Goal: Information Seeking & Learning: Learn about a topic

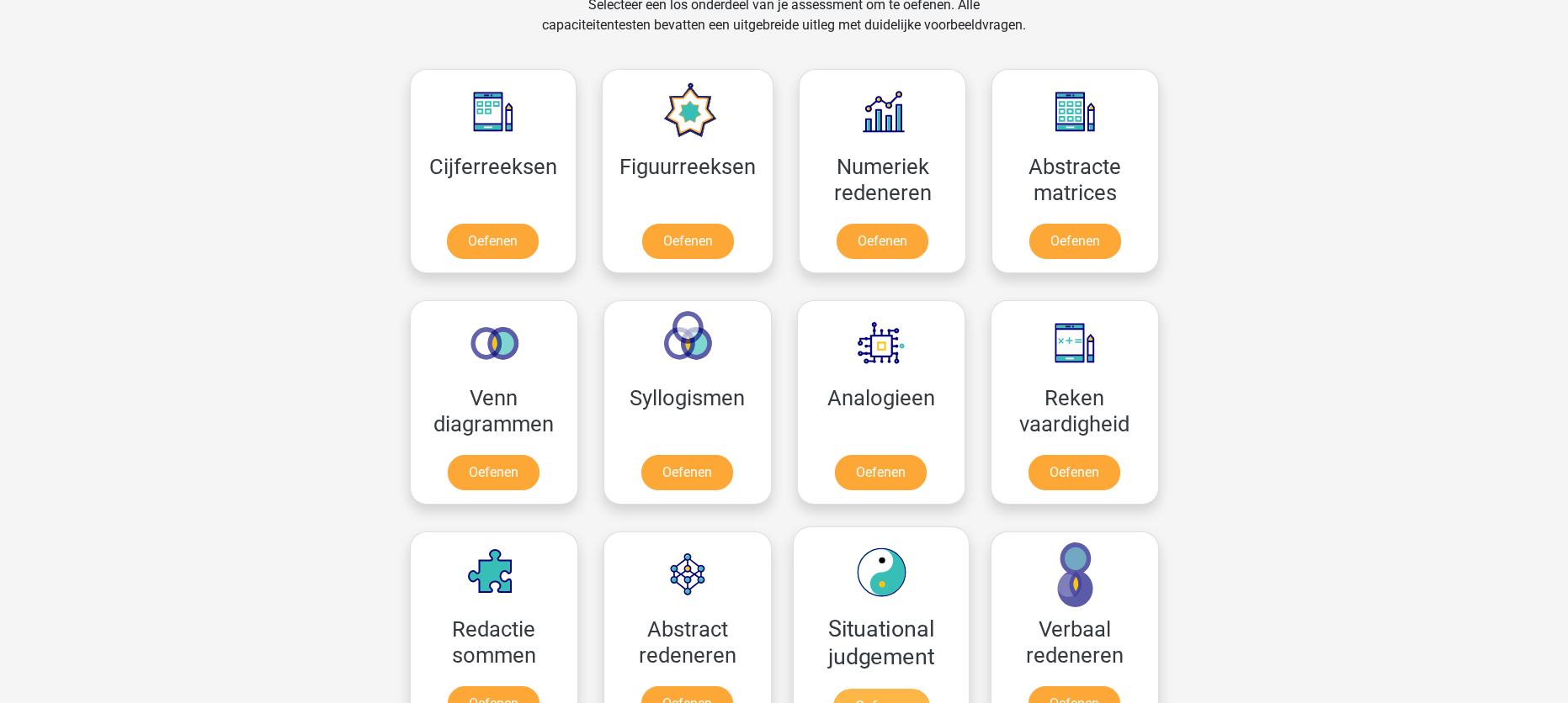
scroll to position [589, 0]
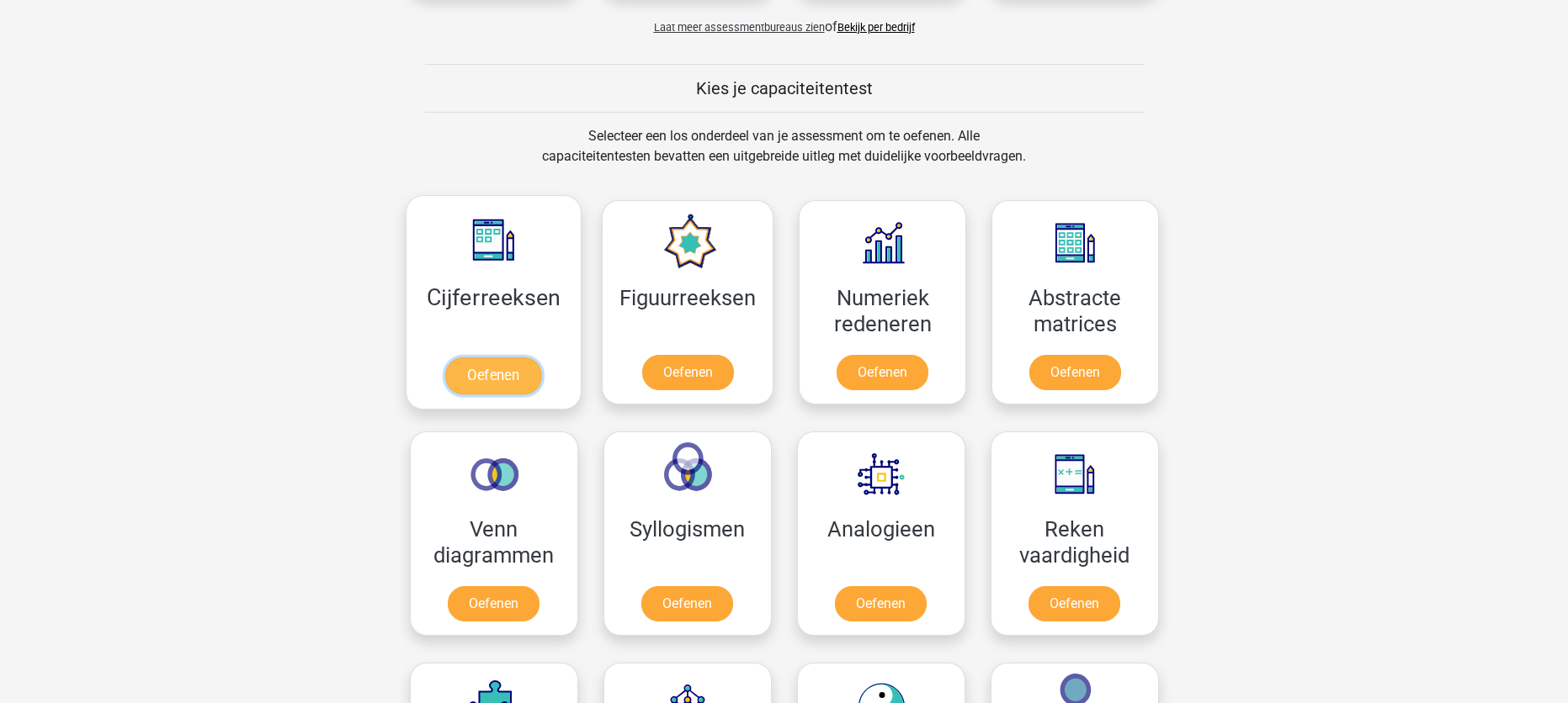
click at [486, 378] on link "Oefenen" at bounding box center [493, 377] width 96 height 37
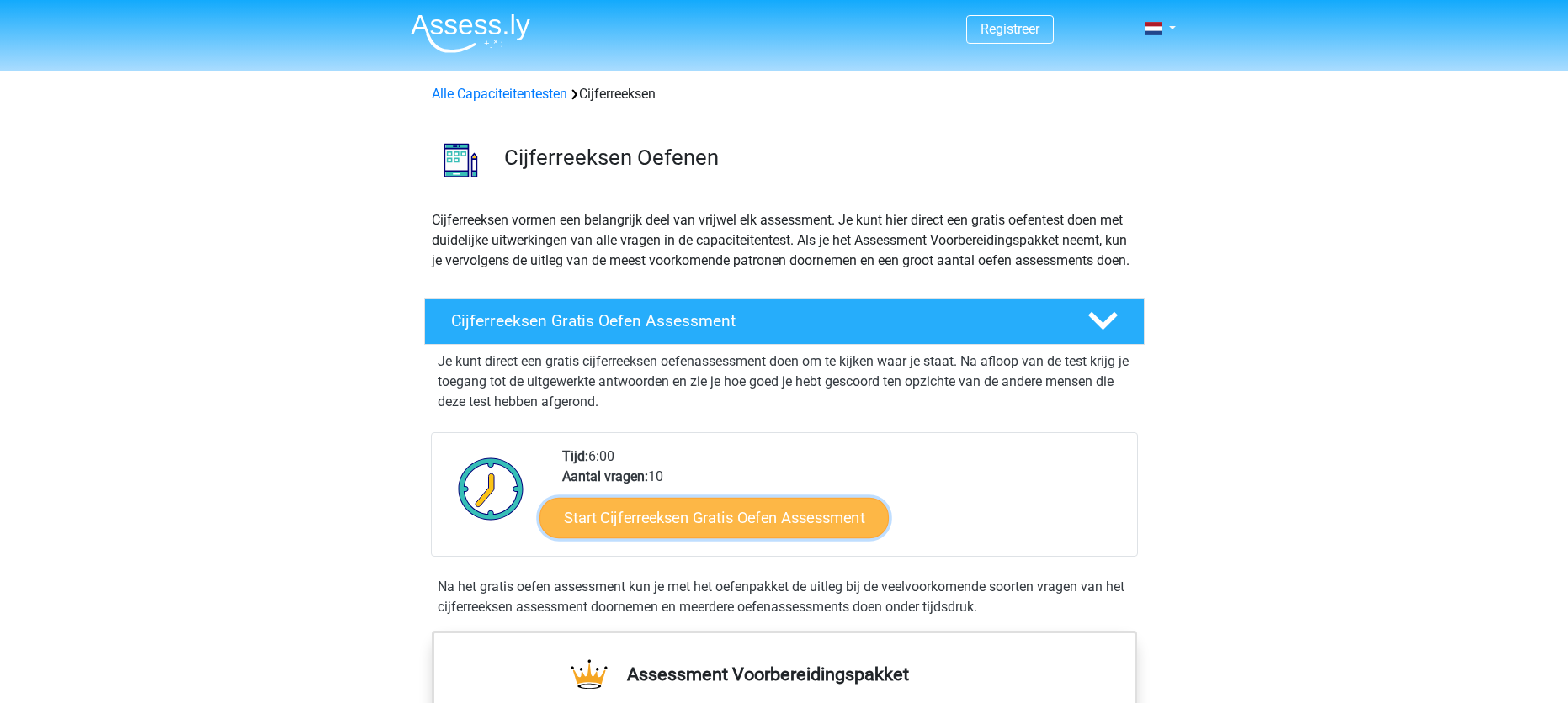
click at [744, 538] on link "Start Cijferreeksen Gratis Oefen Assessment" at bounding box center [714, 517] width 350 height 41
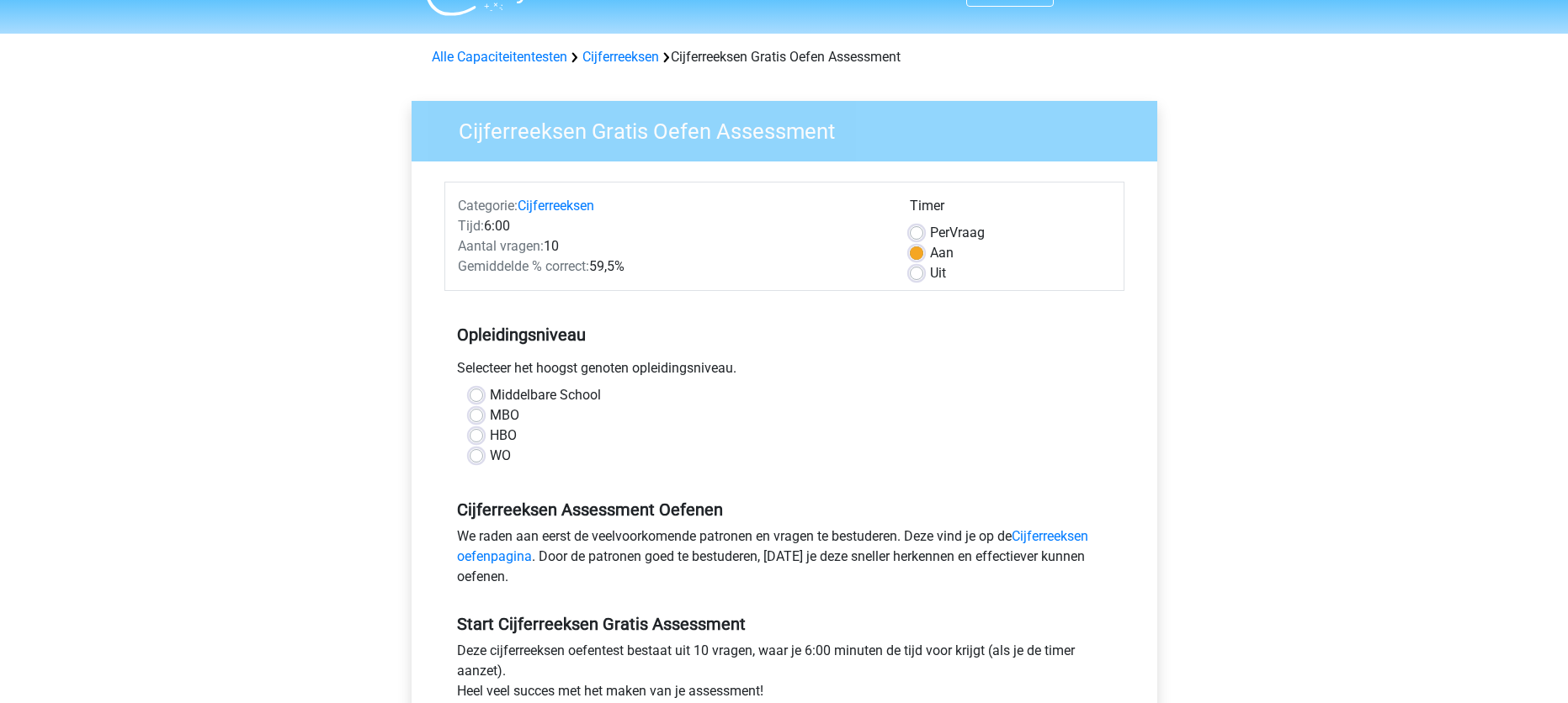
scroll to position [84, 0]
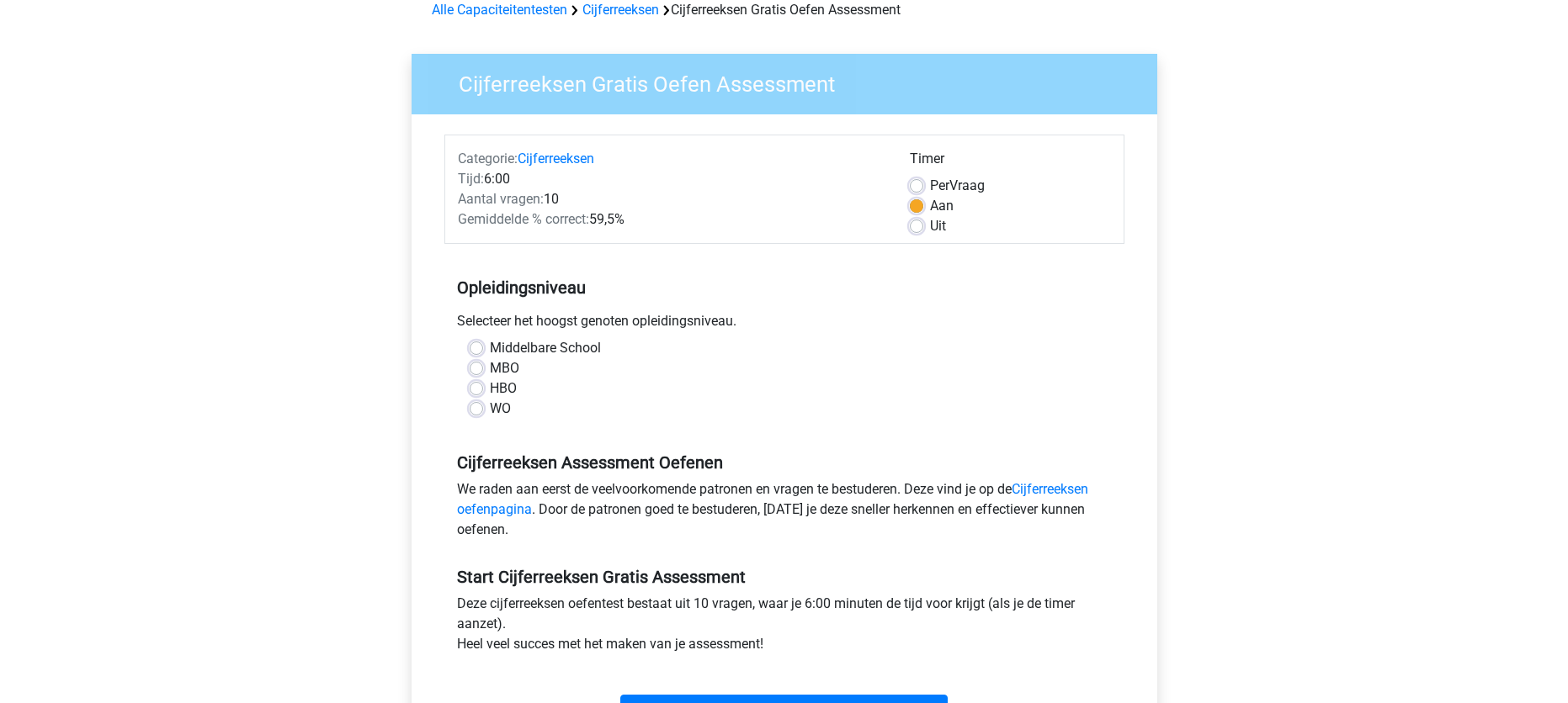
click at [495, 389] on label "HBO" at bounding box center [503, 388] width 27 height 20
click at [483, 389] on input "HBO" at bounding box center [476, 387] width 14 height 17
radio input "true"
click at [491, 365] on label "MBO" at bounding box center [504, 369] width 30 height 20
click at [483, 365] on input "MBO" at bounding box center [476, 367] width 14 height 17
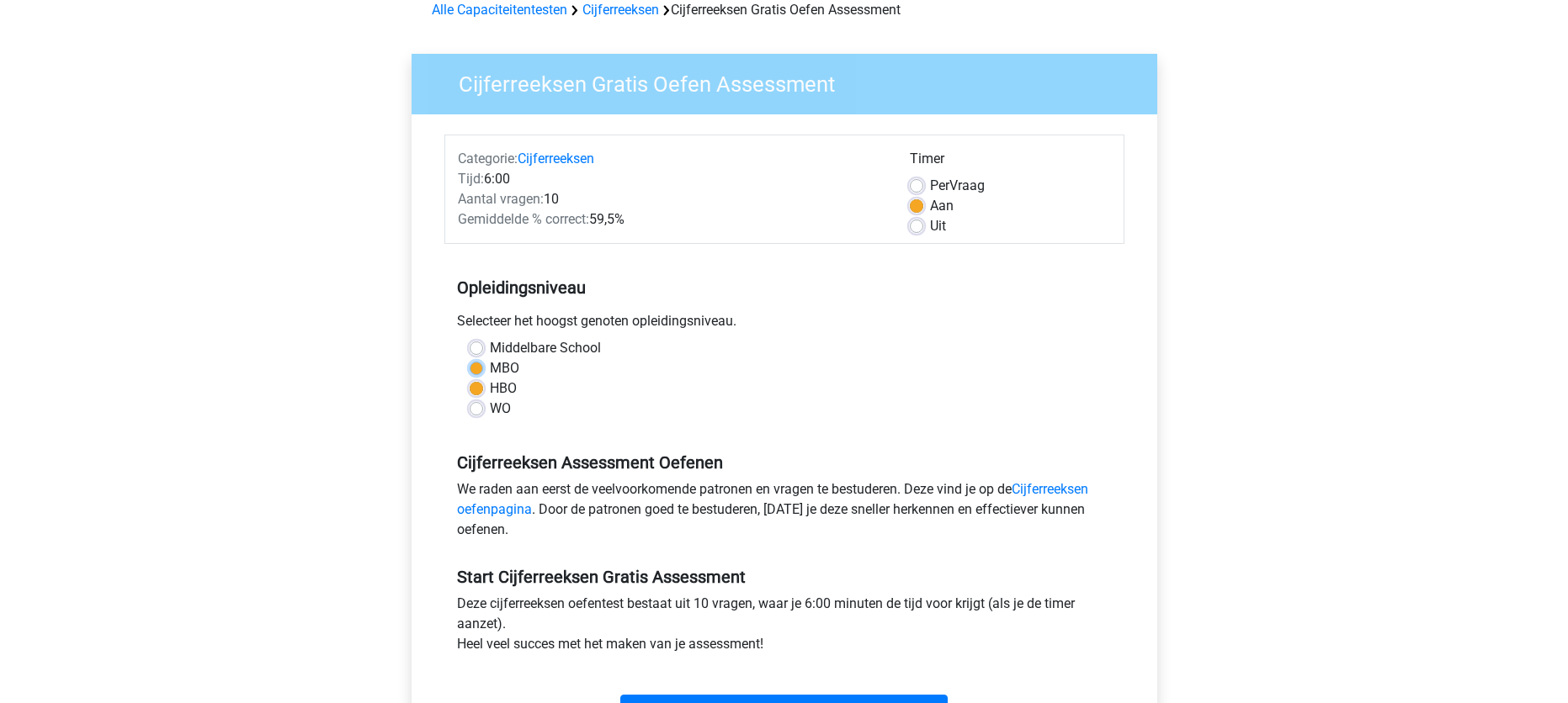
radio input "true"
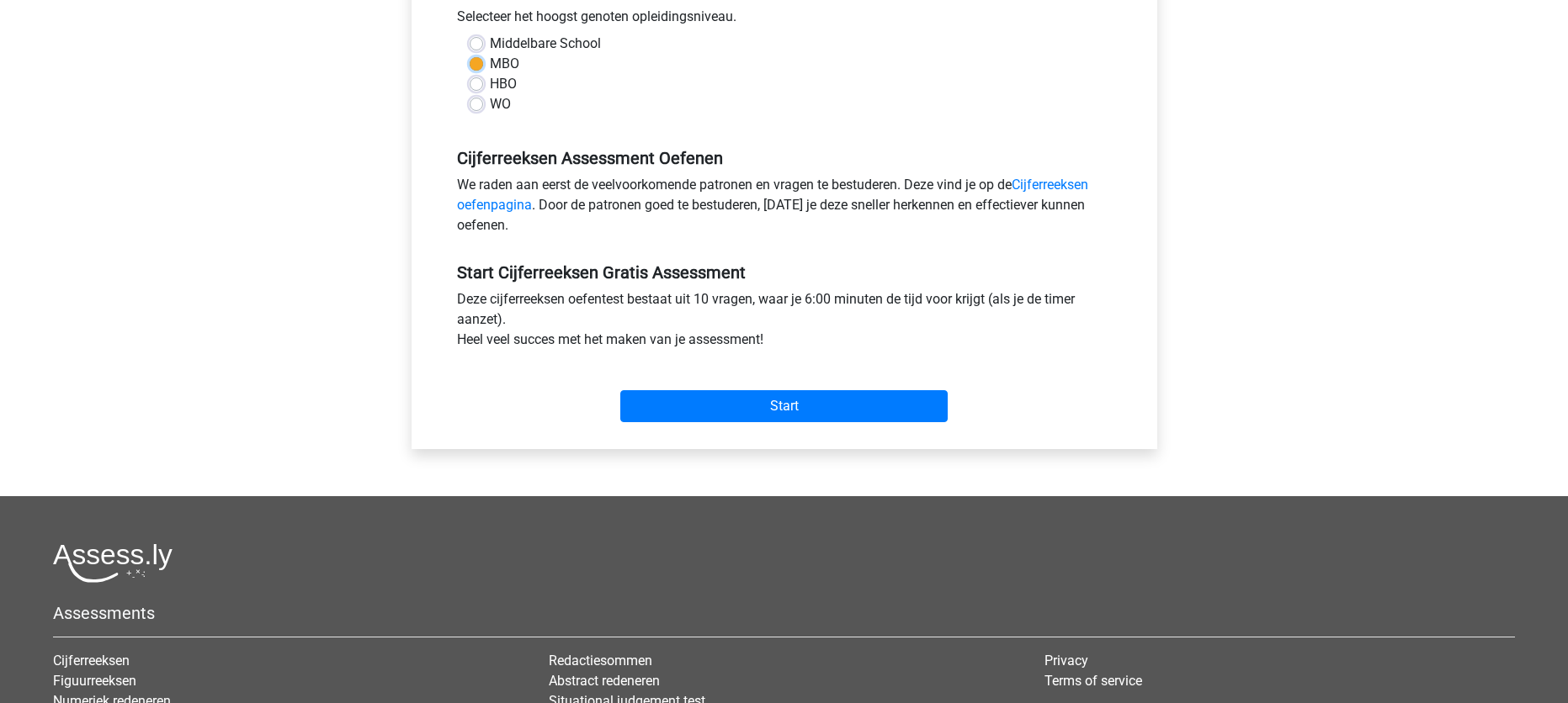
scroll to position [421, 0]
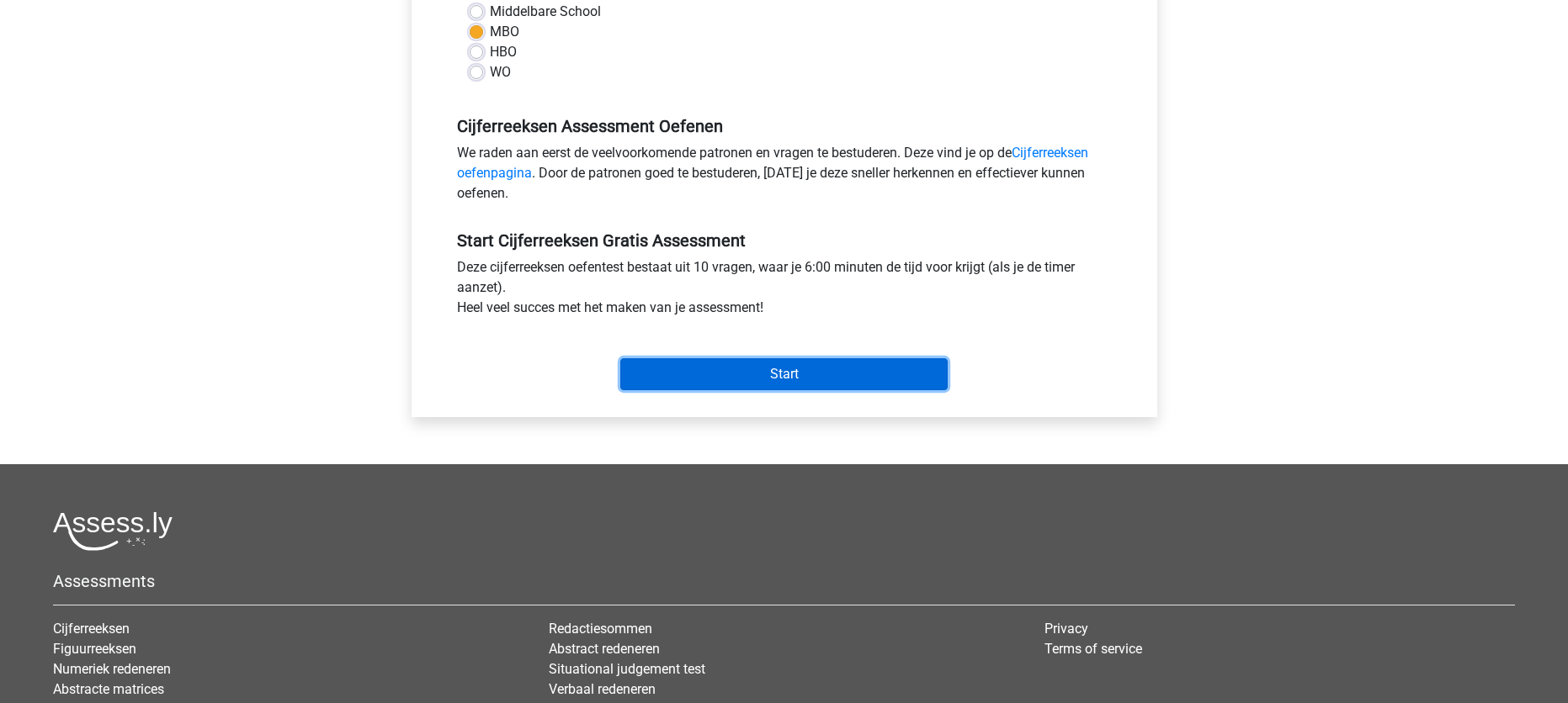
click at [828, 376] on input "Start" at bounding box center [784, 375] width 328 height 32
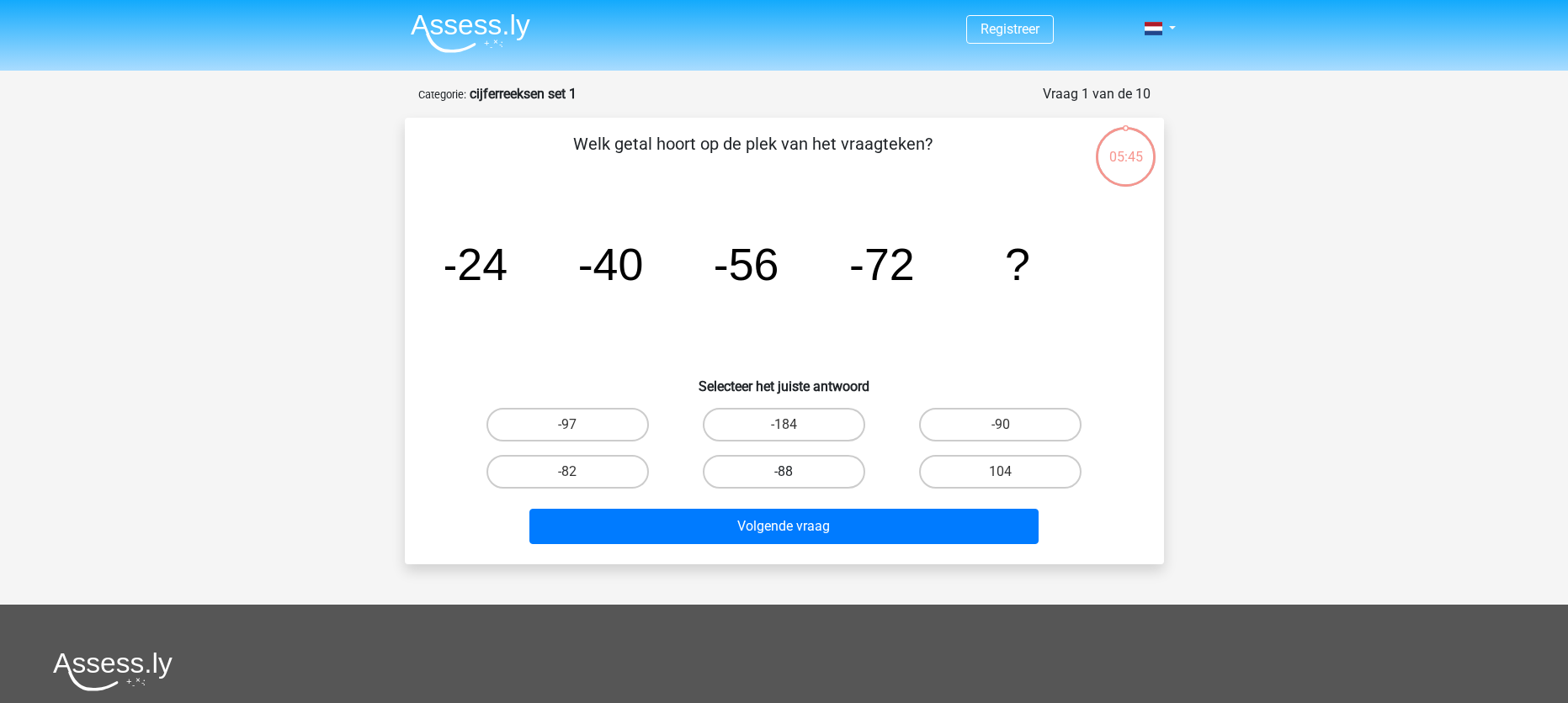
click at [800, 478] on label "-88" at bounding box center [783, 472] width 162 height 34
click at [794, 478] on input "-88" at bounding box center [788, 477] width 11 height 11
radio input "true"
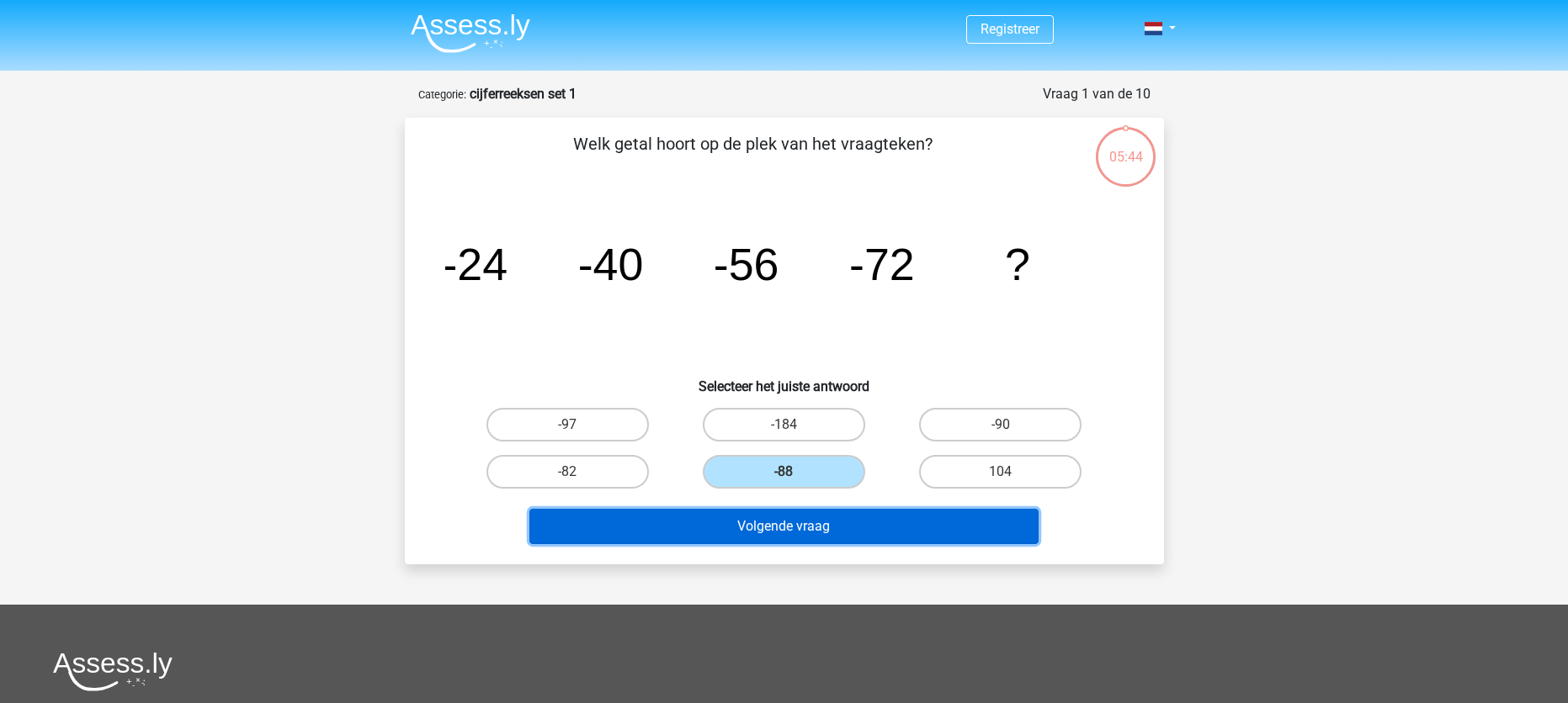
click at [842, 534] on button "Volgende vraag" at bounding box center [784, 527] width 509 height 36
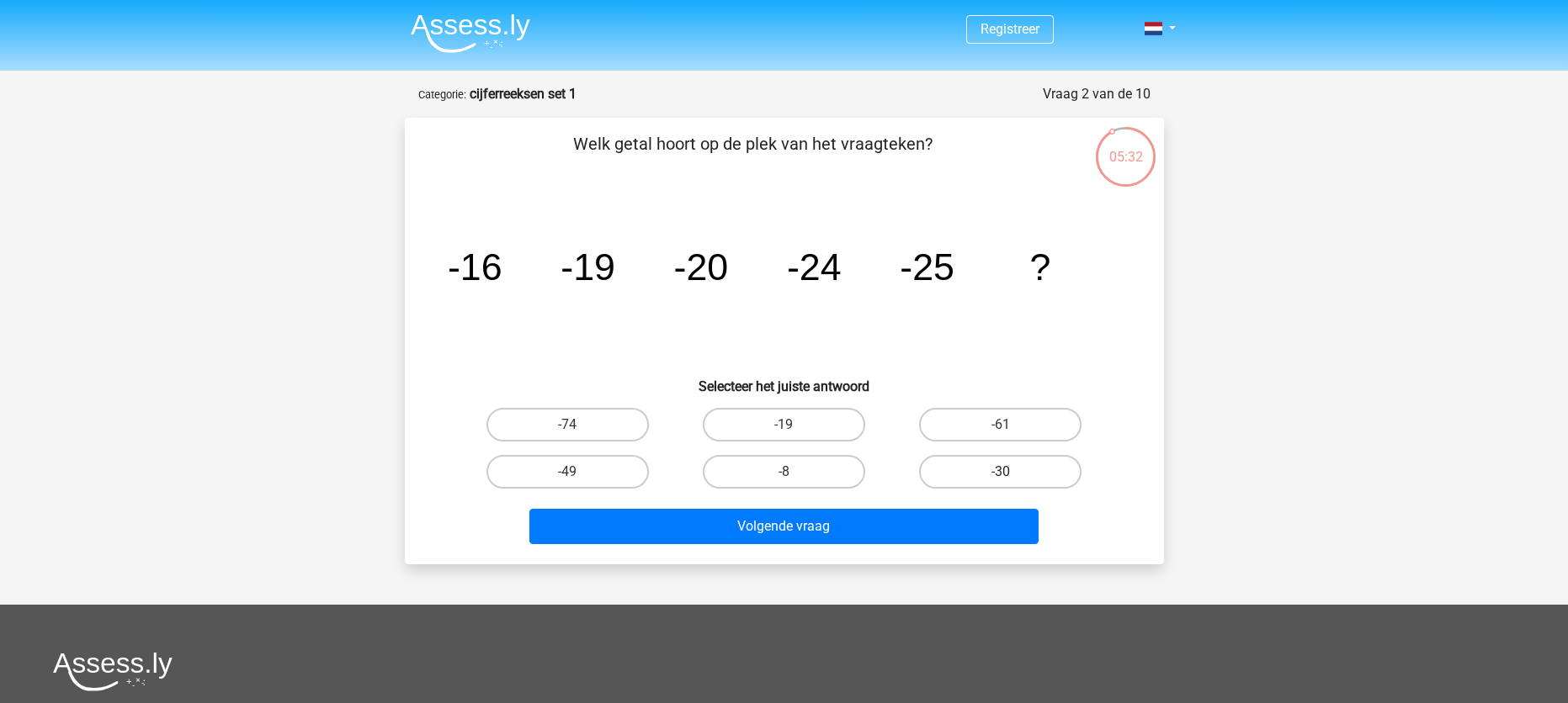
click at [1041, 479] on label "-30" at bounding box center [1000, 472] width 162 height 34
click at [1011, 479] on input "-30" at bounding box center [1005, 477] width 11 height 11
radio input "true"
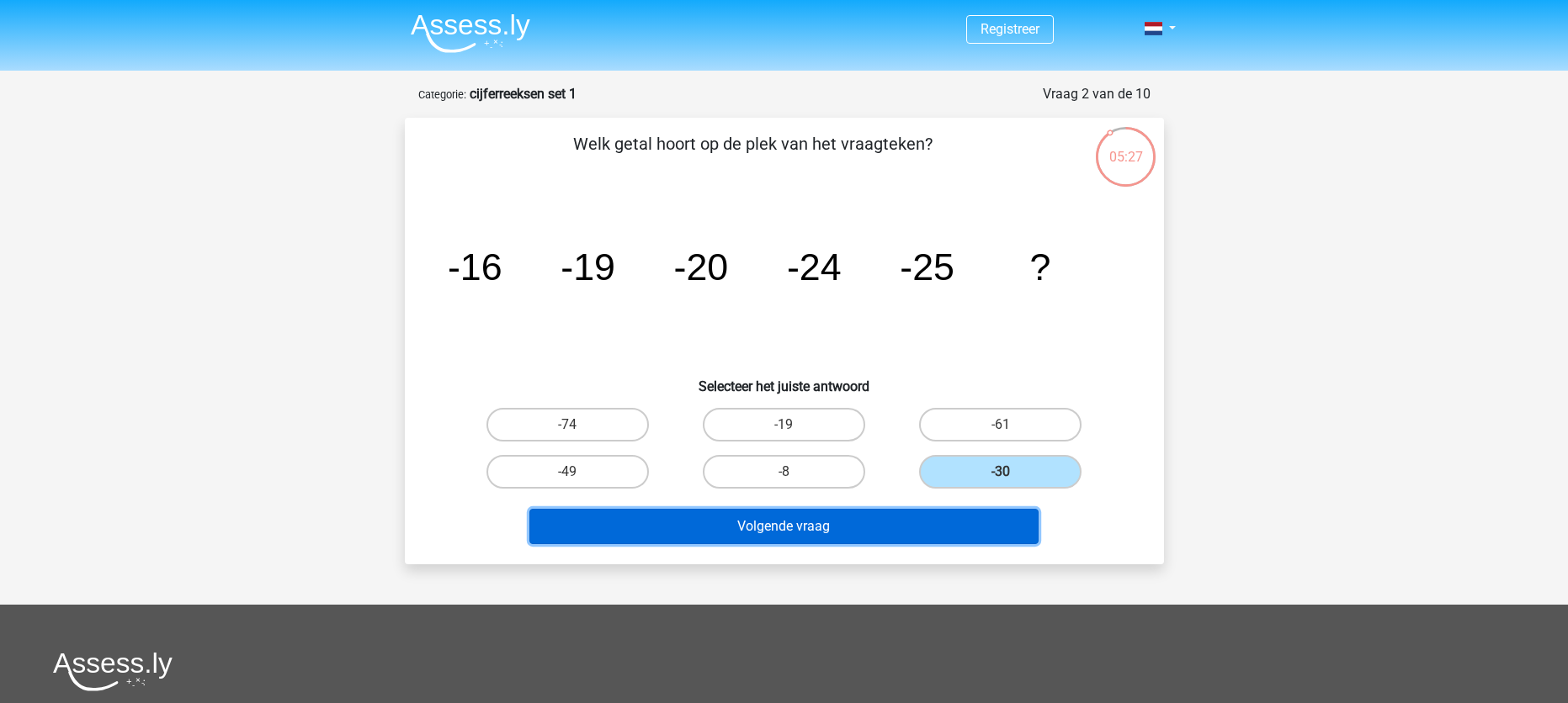
click at [837, 527] on button "Volgende vraag" at bounding box center [784, 527] width 509 height 36
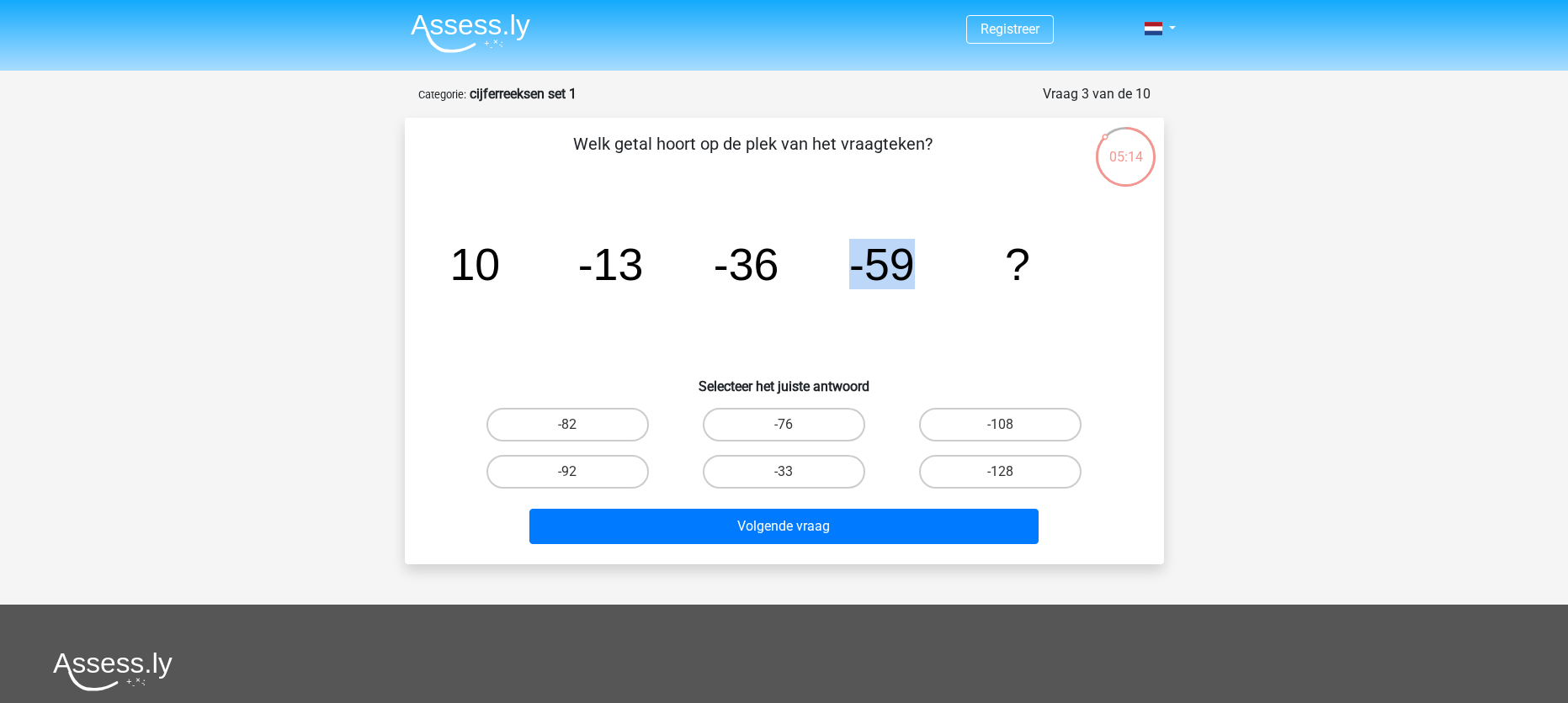
drag, startPoint x: 837, startPoint y: 269, endPoint x: 916, endPoint y: 271, distance: 79.0
click at [916, 271] on icon "image/svg+xml 10 -13 -36 -59 ?" at bounding box center [784, 280] width 678 height 170
drag, startPoint x: 819, startPoint y: 268, endPoint x: 912, endPoint y: 271, distance: 93.0
click at [912, 271] on icon "image/svg+xml 10 -13 -36 -59 ?" at bounding box center [784, 280] width 678 height 170
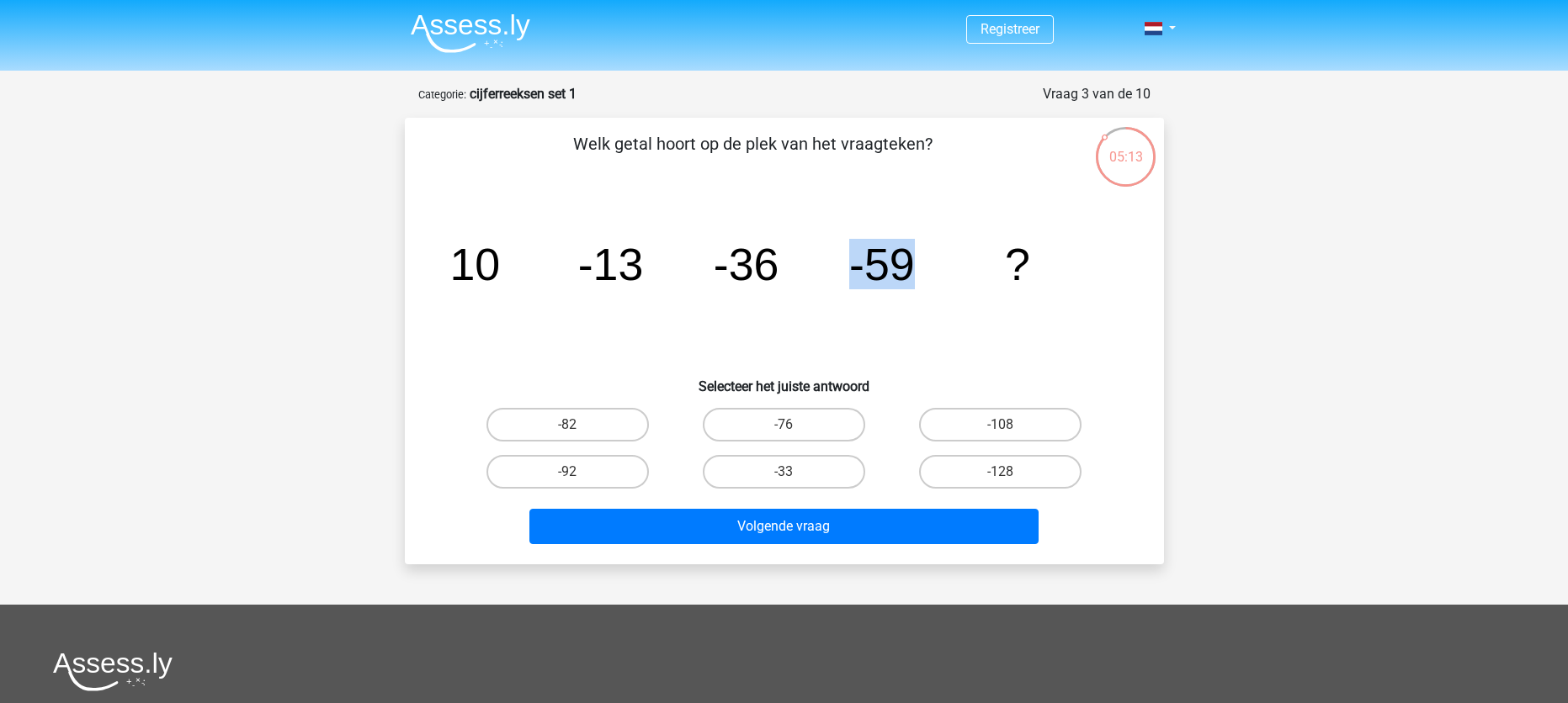
click at [912, 271] on tspan "-59" at bounding box center [882, 265] width 65 height 51
drag, startPoint x: 833, startPoint y: 271, endPoint x: 916, endPoint y: 272, distance: 83.0
click at [916, 272] on icon "image/svg+xml 10 -13 -36 -59 ?" at bounding box center [784, 280] width 678 height 170
click at [917, 272] on icon "image/svg+xml 10 -13 -36 -59 ?" at bounding box center [784, 280] width 678 height 170
drag, startPoint x: 861, startPoint y: 264, endPoint x: 930, endPoint y: 266, distance: 69.0
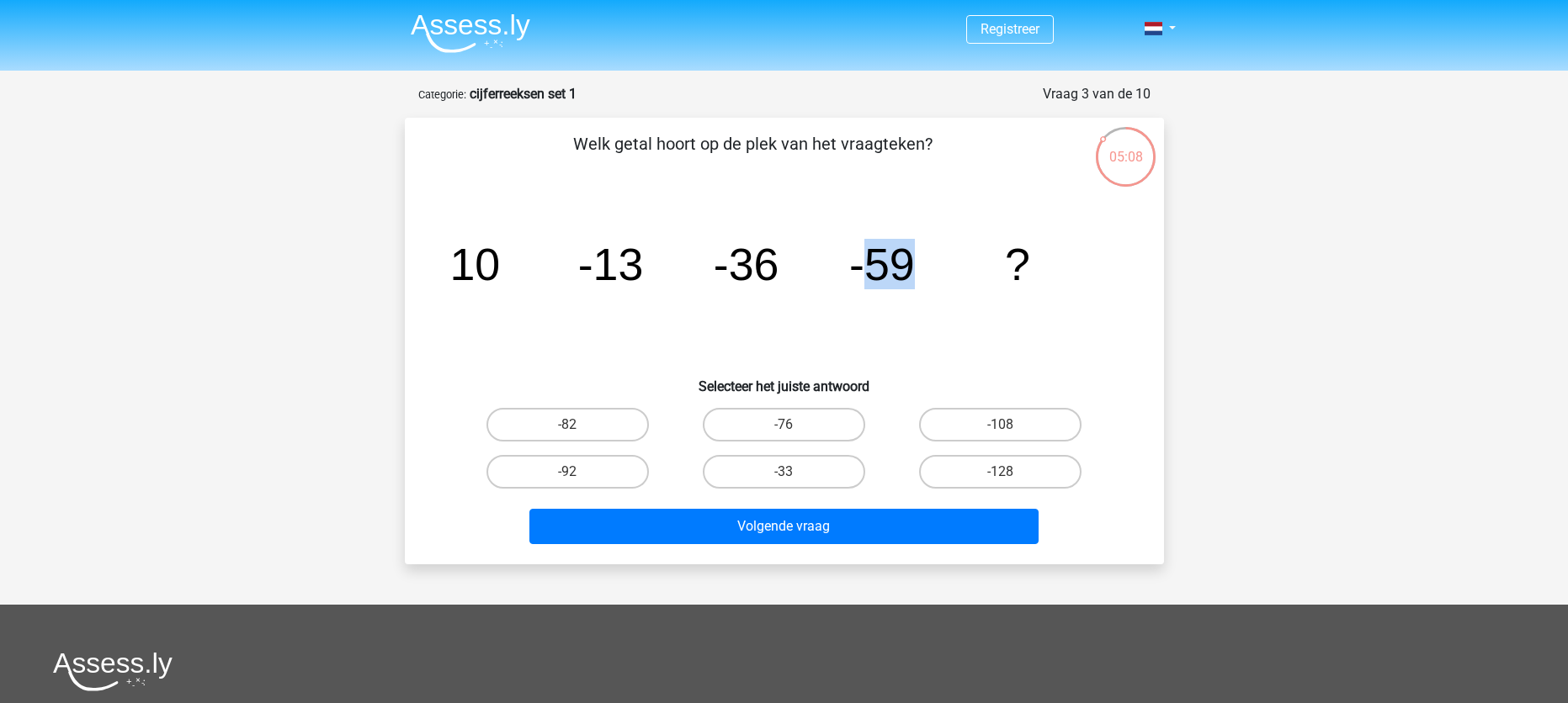
click at [930, 266] on icon "image/svg+xml 10 -13 -36 -59 ?" at bounding box center [784, 280] width 678 height 170
click at [922, 266] on icon "image/svg+xml 10 -13 -36 -59 ?" at bounding box center [784, 280] width 678 height 170
click at [542, 434] on label "-82" at bounding box center [567, 425] width 162 height 34
click at [567, 434] on input "-82" at bounding box center [572, 430] width 11 height 11
radio input "true"
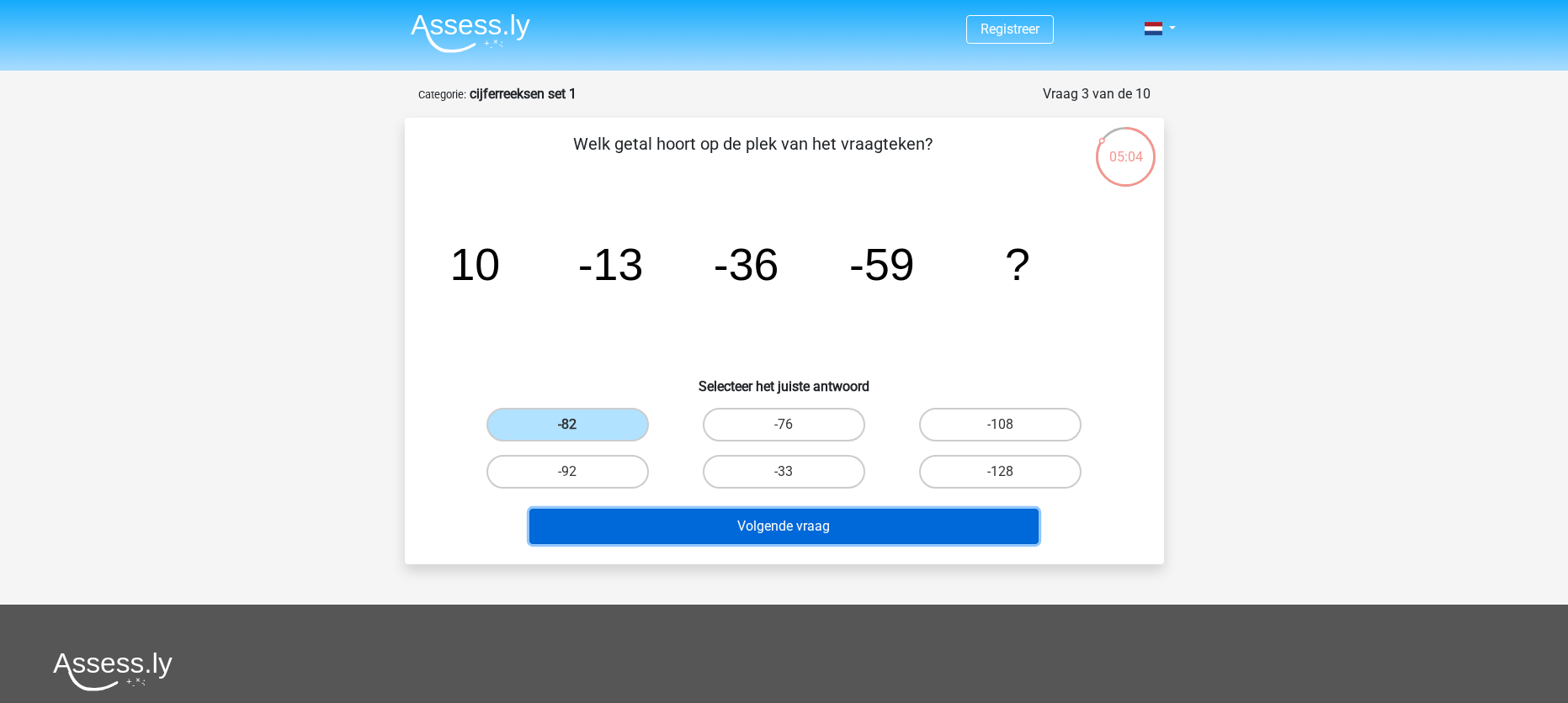
click at [839, 529] on button "Volgende vraag" at bounding box center [784, 527] width 509 height 36
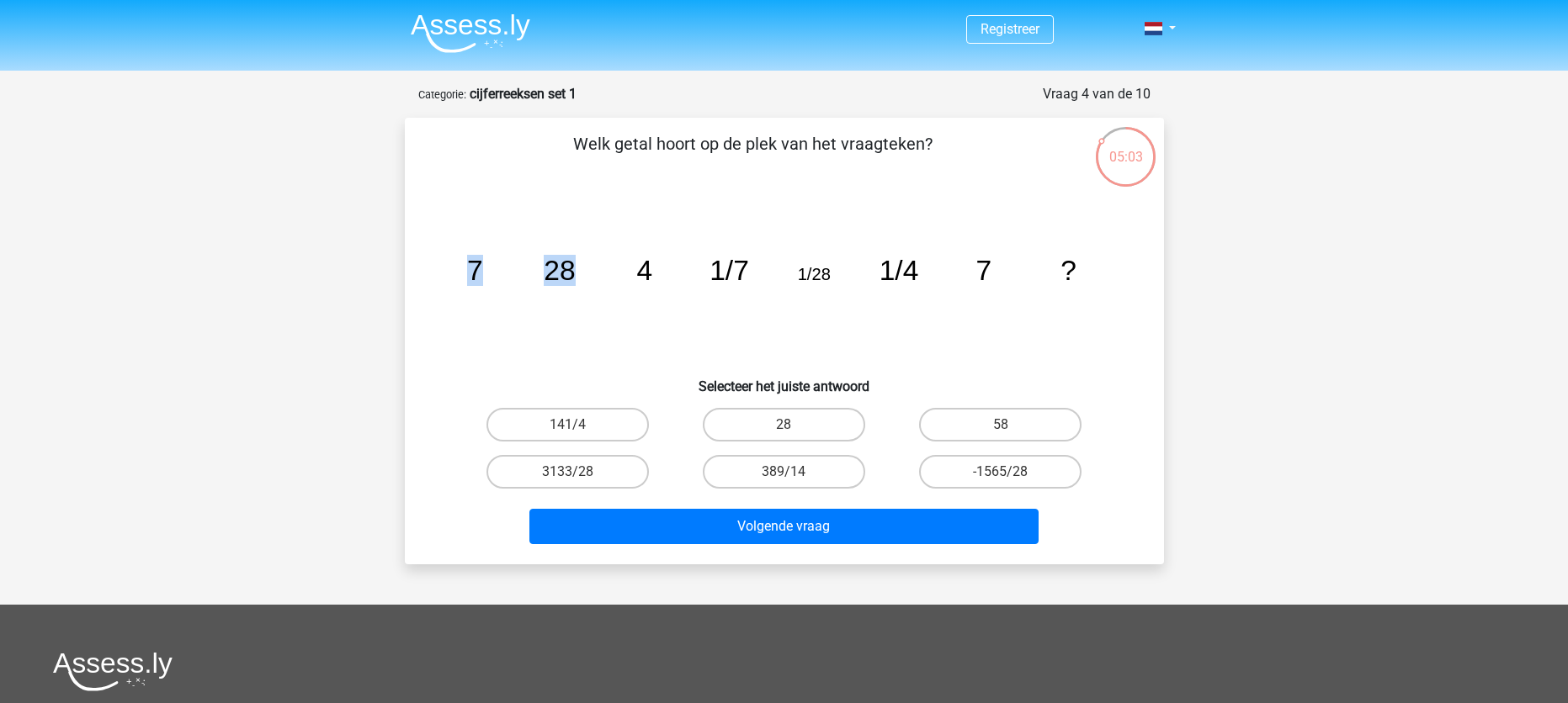
drag, startPoint x: 469, startPoint y: 278, endPoint x: 624, endPoint y: 287, distance: 155.3
click at [624, 287] on icon "image/svg+xml 7 28 4 1/7 1/28 1/4 7 ?" at bounding box center [784, 280] width 678 height 170
click at [604, 316] on icon "image/svg+xml 7 28 4 1/7 1/28 1/4 7 ?" at bounding box center [784, 280] width 678 height 170
click at [602, 317] on icon "image/svg+xml 7 28 4 1/7 1/28 1/4 7 ?" at bounding box center [784, 280] width 678 height 170
click at [826, 434] on label "28" at bounding box center [783, 425] width 162 height 34
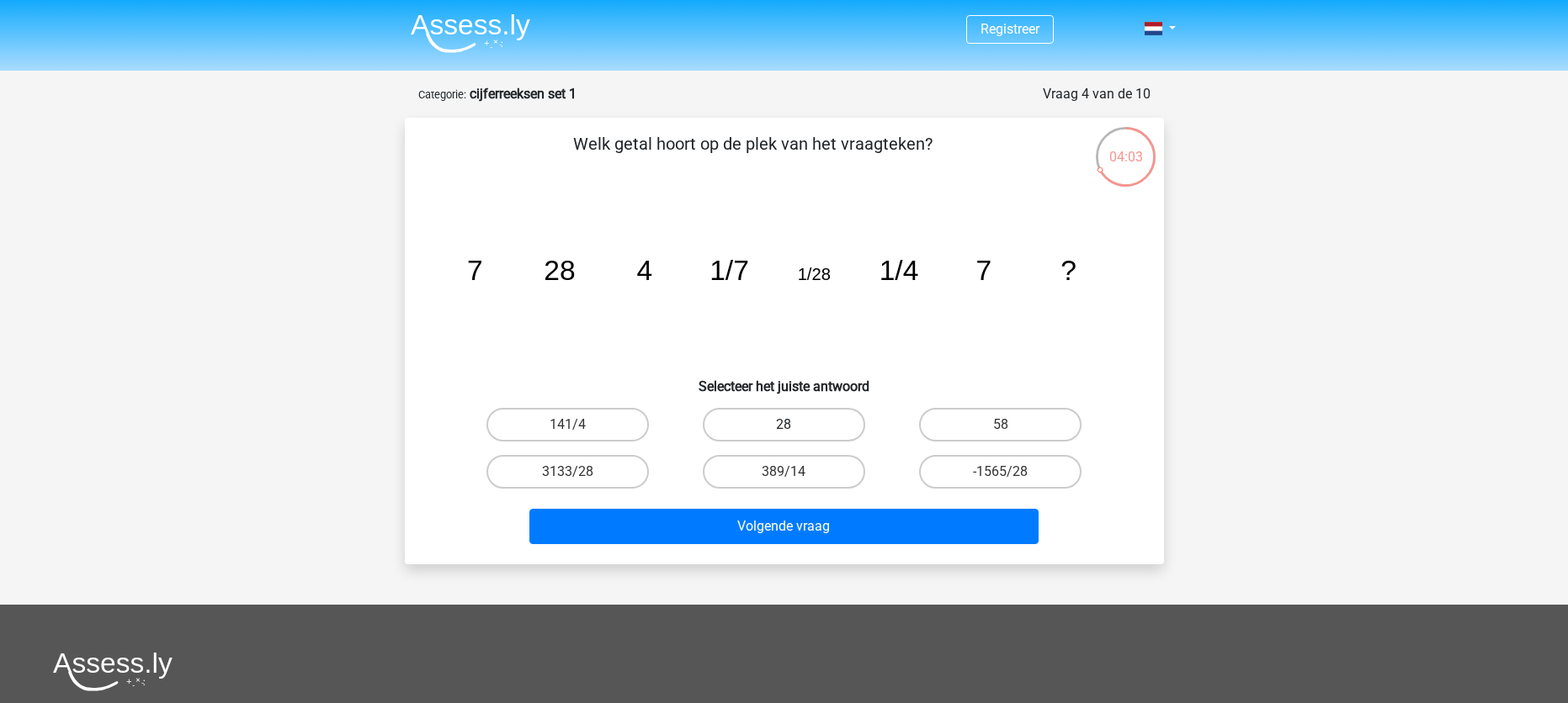
click at [794, 434] on input "28" at bounding box center [788, 430] width 11 height 11
radio input "true"
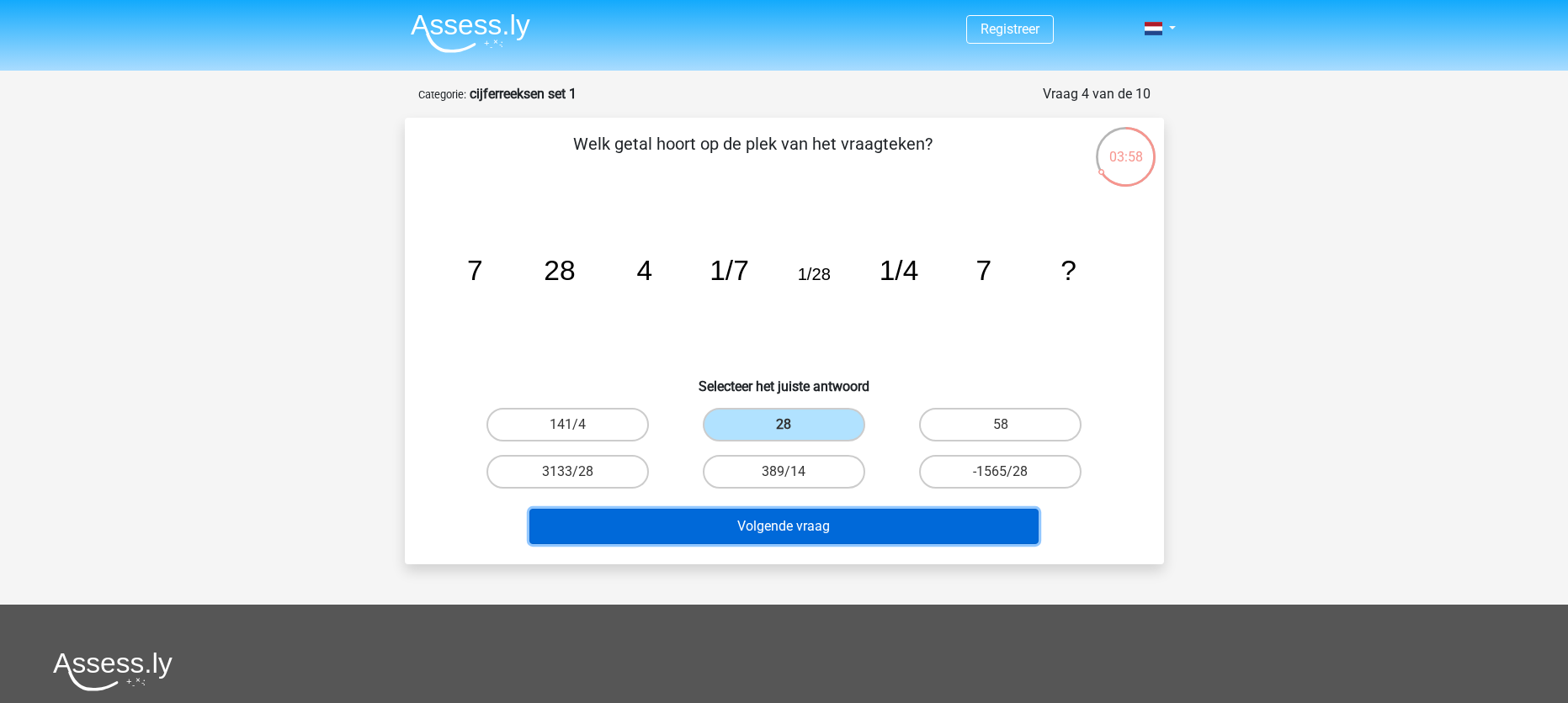
click at [889, 539] on button "Volgende vraag" at bounding box center [784, 527] width 509 height 36
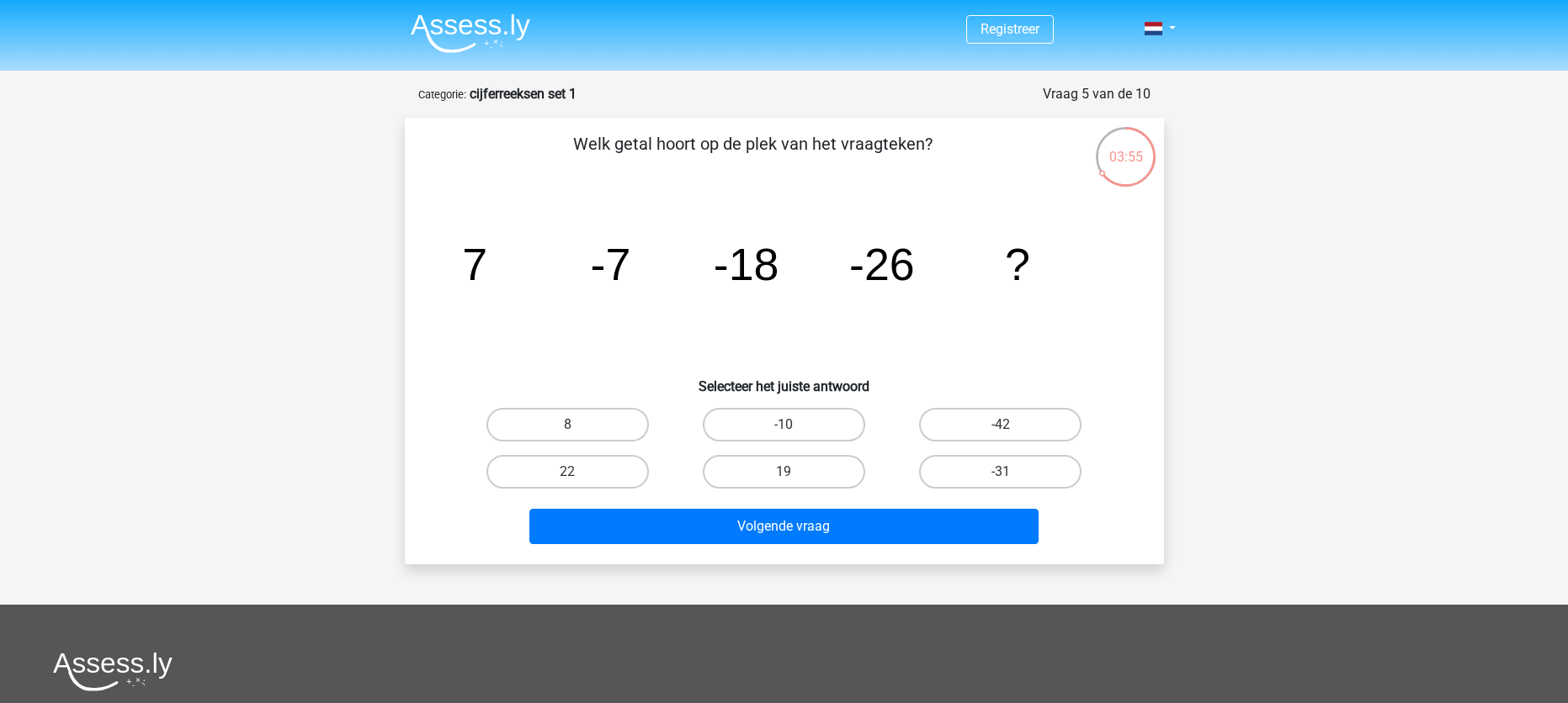
click at [471, 255] on tspan "7" at bounding box center [474, 265] width 25 height 51
drag, startPoint x: 486, startPoint y: 273, endPoint x: 606, endPoint y: 271, distance: 120.0
click at [606, 271] on g "7 -7 -18 -26 ?" at bounding box center [745, 265] width 568 height 51
click at [529, 281] on icon "image/svg+xml 7 -7 -18 -26 ?" at bounding box center [784, 280] width 678 height 170
drag, startPoint x: 450, startPoint y: 250, endPoint x: 592, endPoint y: 264, distance: 142.7
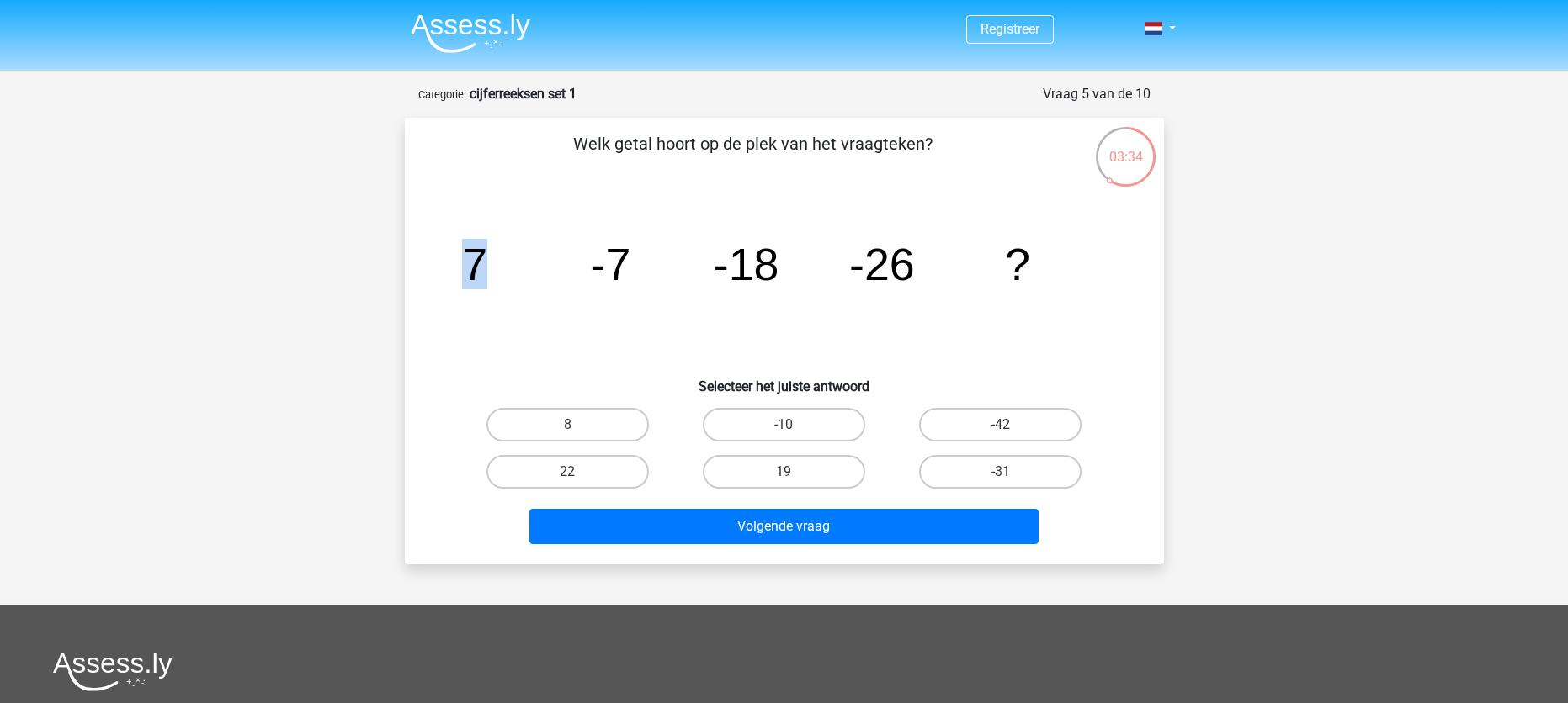
click at [592, 262] on icon "image/svg+xml 7 -7 -18 -26 ?" at bounding box center [784, 280] width 678 height 170
click at [563, 277] on icon "image/svg+xml 7 -7 -18 -26 ?" at bounding box center [784, 280] width 678 height 170
click at [521, 327] on icon "image/svg+xml 7 -7 -18 -26 ?" at bounding box center [784, 280] width 678 height 170
click at [482, 341] on icon "image/svg+xml 7 -7 -18 -26 ?" at bounding box center [784, 280] width 678 height 170
click at [371, 302] on div "Registreer Nederlands English" at bounding box center [784, 524] width 1568 height 1049
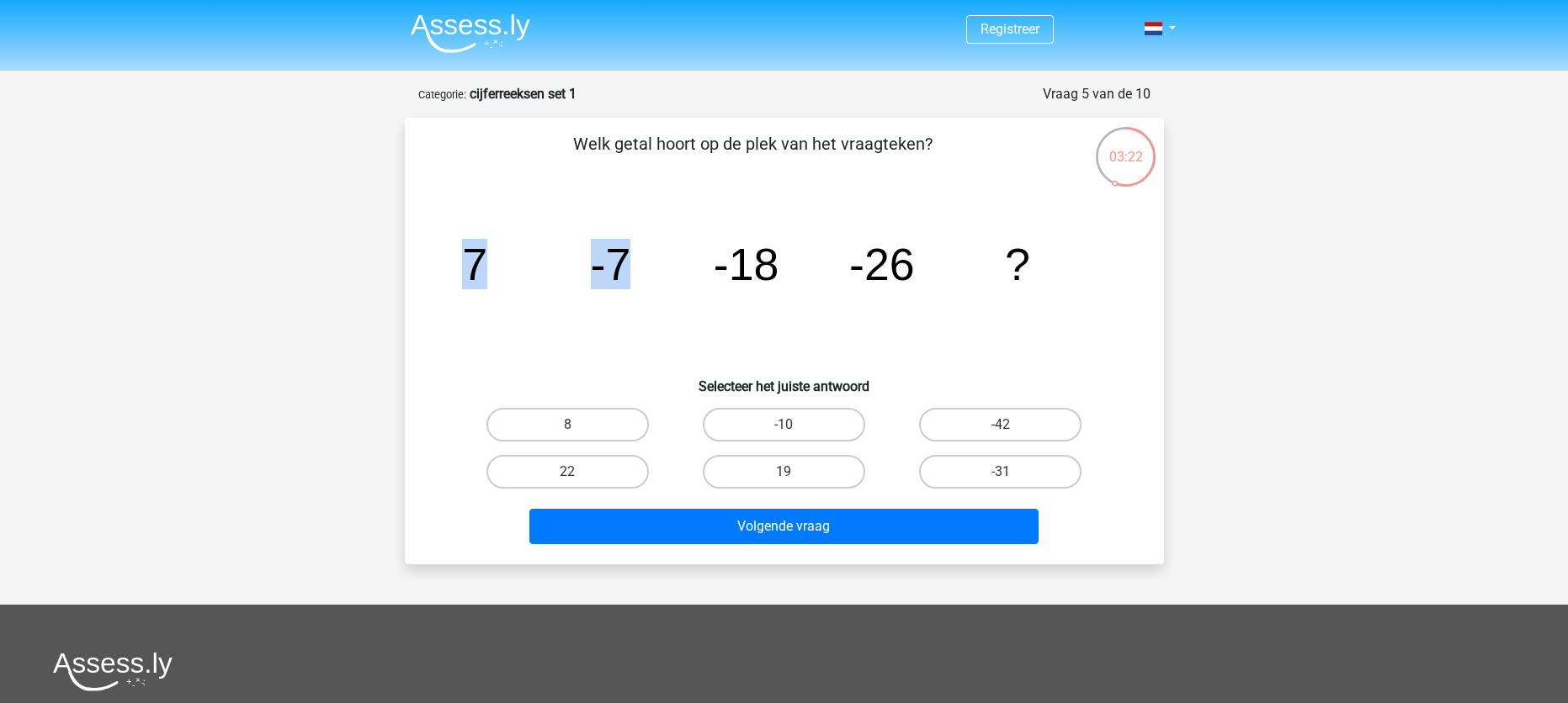
drag, startPoint x: 459, startPoint y: 265, endPoint x: 641, endPoint y: 268, distance: 182.0
click at [641, 268] on icon "image/svg+xml 7 -7 -18 -26 ?" at bounding box center [784, 280] width 678 height 170
click at [681, 276] on icon "image/svg+xml 7 -7 -18 -26 ?" at bounding box center [784, 280] width 678 height 170
drag, startPoint x: 1027, startPoint y: 434, endPoint x: 1021, endPoint y: 453, distance: 19.9
click at [1030, 435] on label "-42" at bounding box center [1000, 425] width 162 height 34
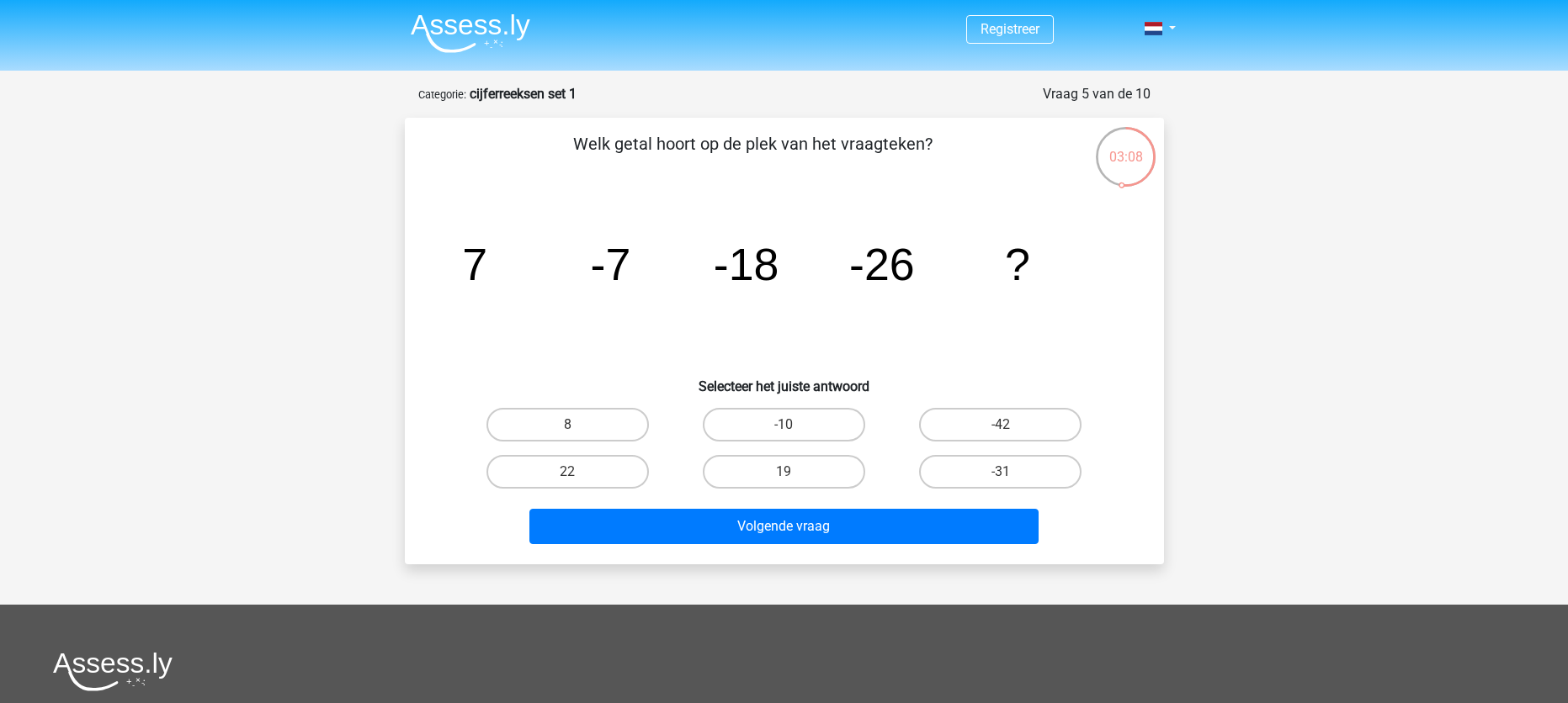
click at [1011, 435] on input "-42" at bounding box center [1005, 430] width 11 height 11
radio input "true"
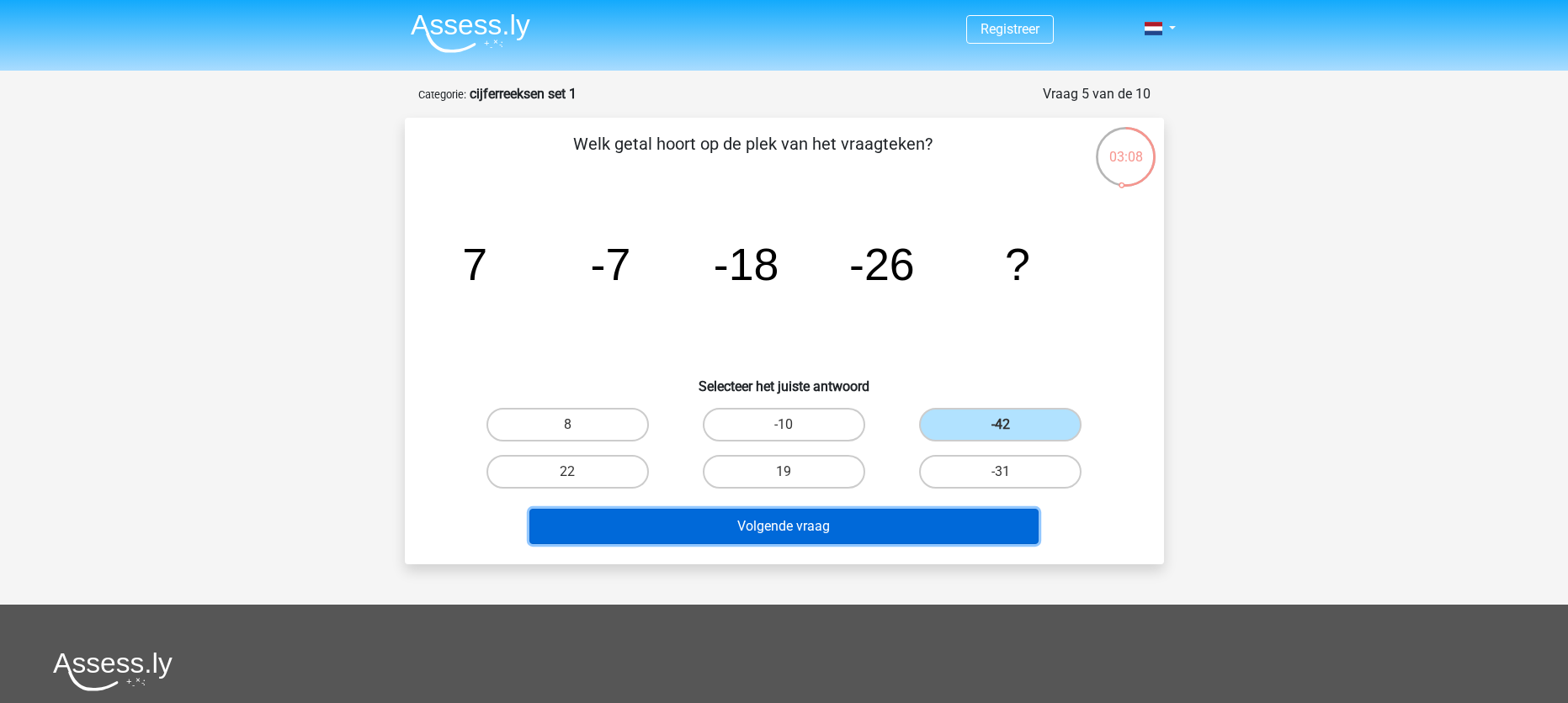
click at [950, 538] on button "Volgende vraag" at bounding box center [784, 527] width 509 height 36
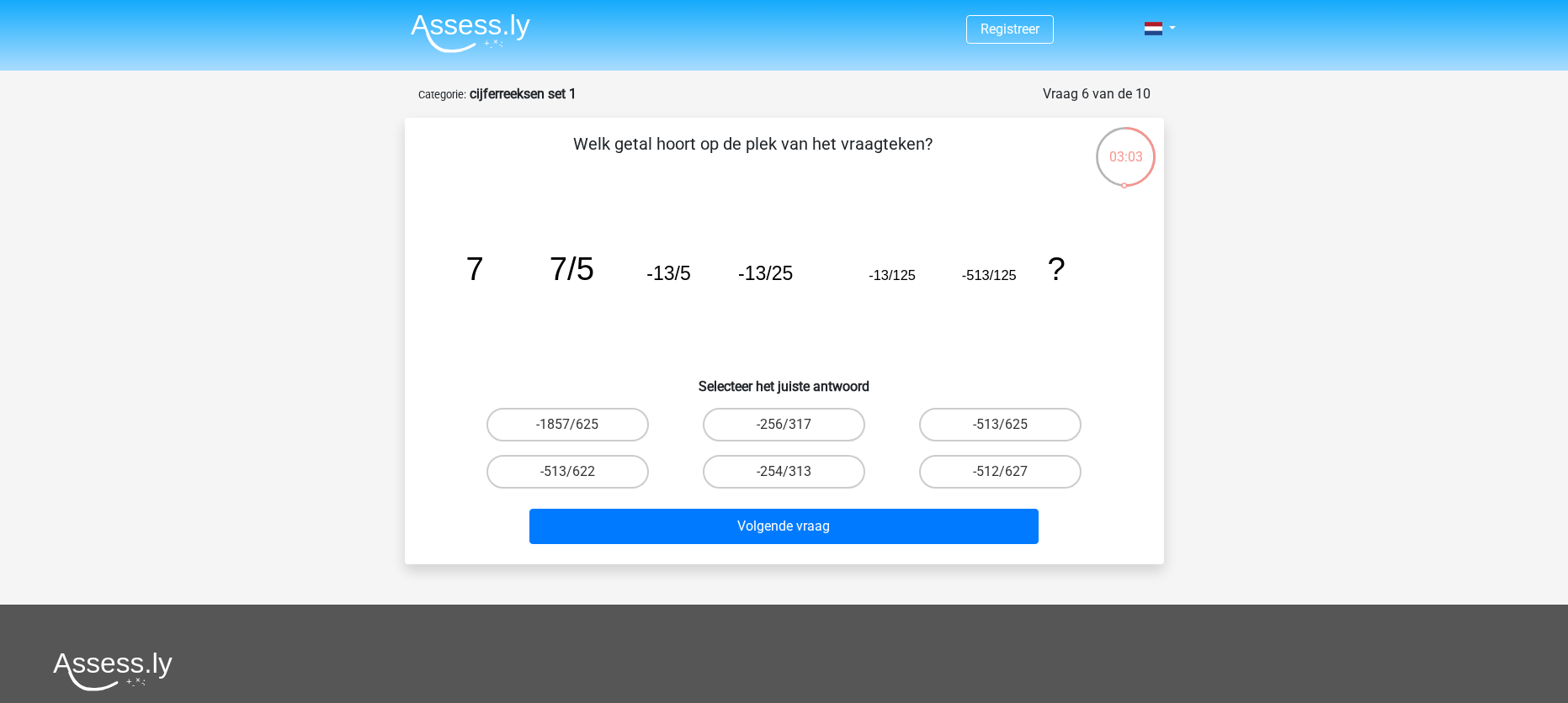
drag, startPoint x: 460, startPoint y: 269, endPoint x: 431, endPoint y: 277, distance: 30.1
click at [432, 277] on div "image/svg+xml 7 7/5 -13/5 -13/25 -13/125 -513/125 ?" at bounding box center [784, 280] width 705 height 170
click at [460, 303] on icon "image/svg+xml 7 7/5 -13/5 -13/25 -13/125 -513/125 ?" at bounding box center [784, 280] width 678 height 170
click at [1024, 428] on label "-513/625" at bounding box center [1000, 425] width 162 height 34
click at [1011, 428] on input "-513/625" at bounding box center [1005, 430] width 11 height 11
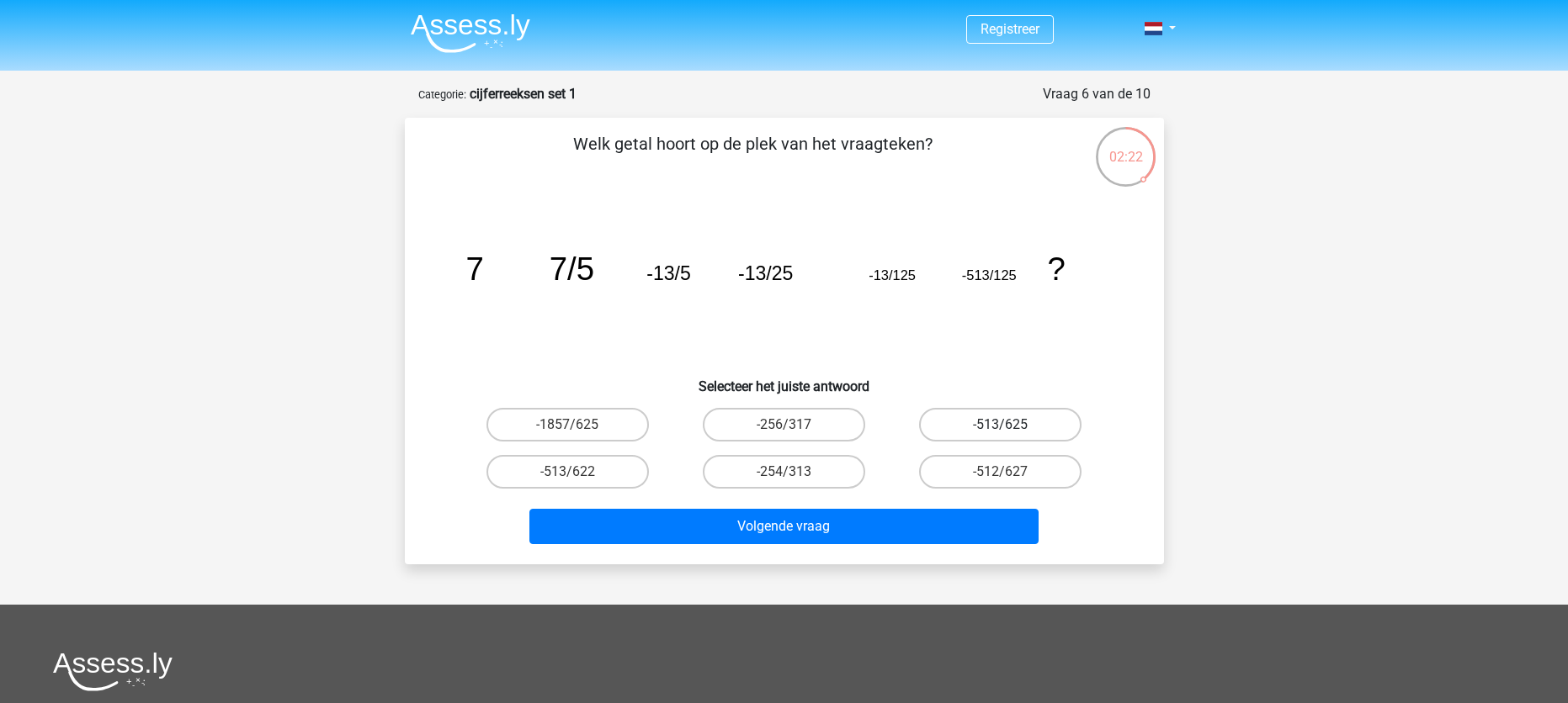
radio input "true"
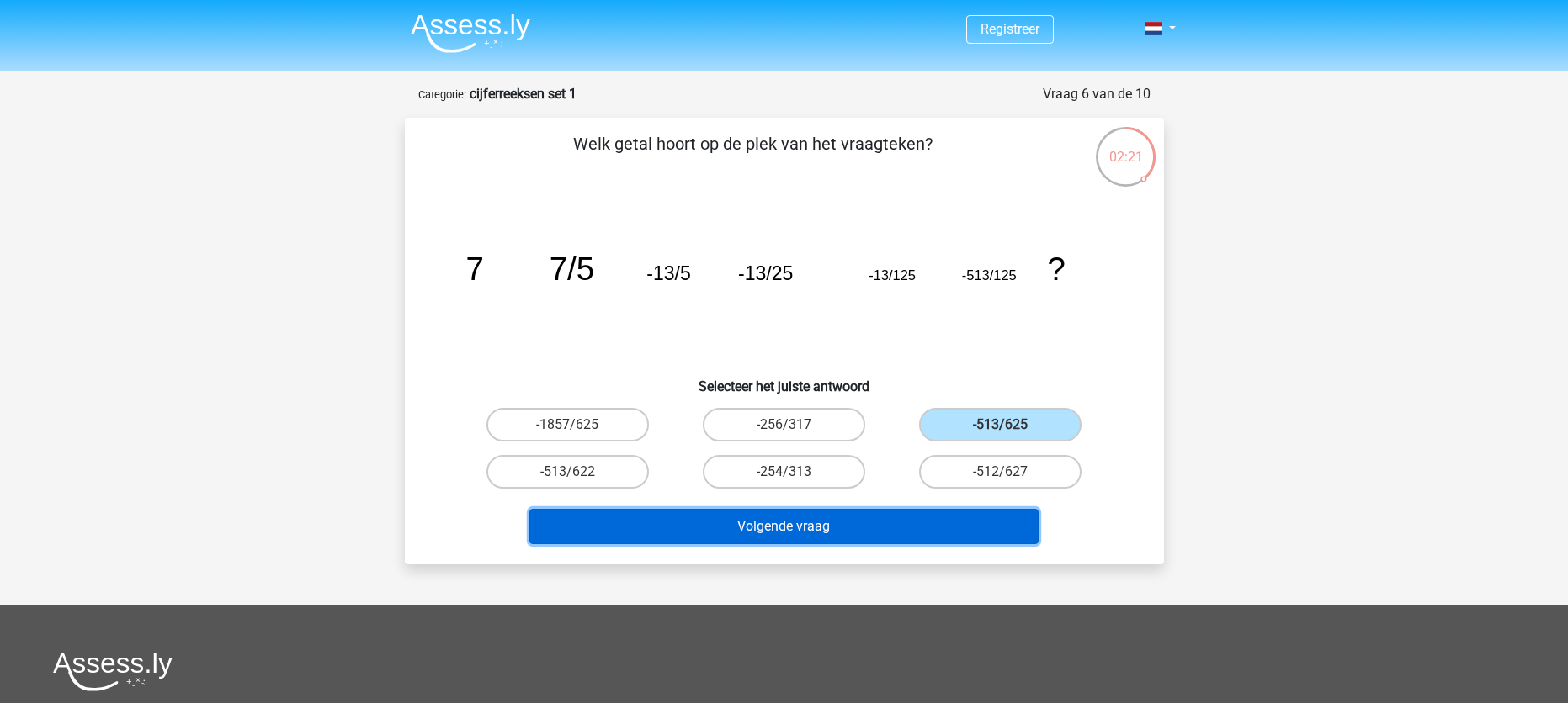
click at [922, 538] on button "Volgende vraag" at bounding box center [784, 527] width 509 height 36
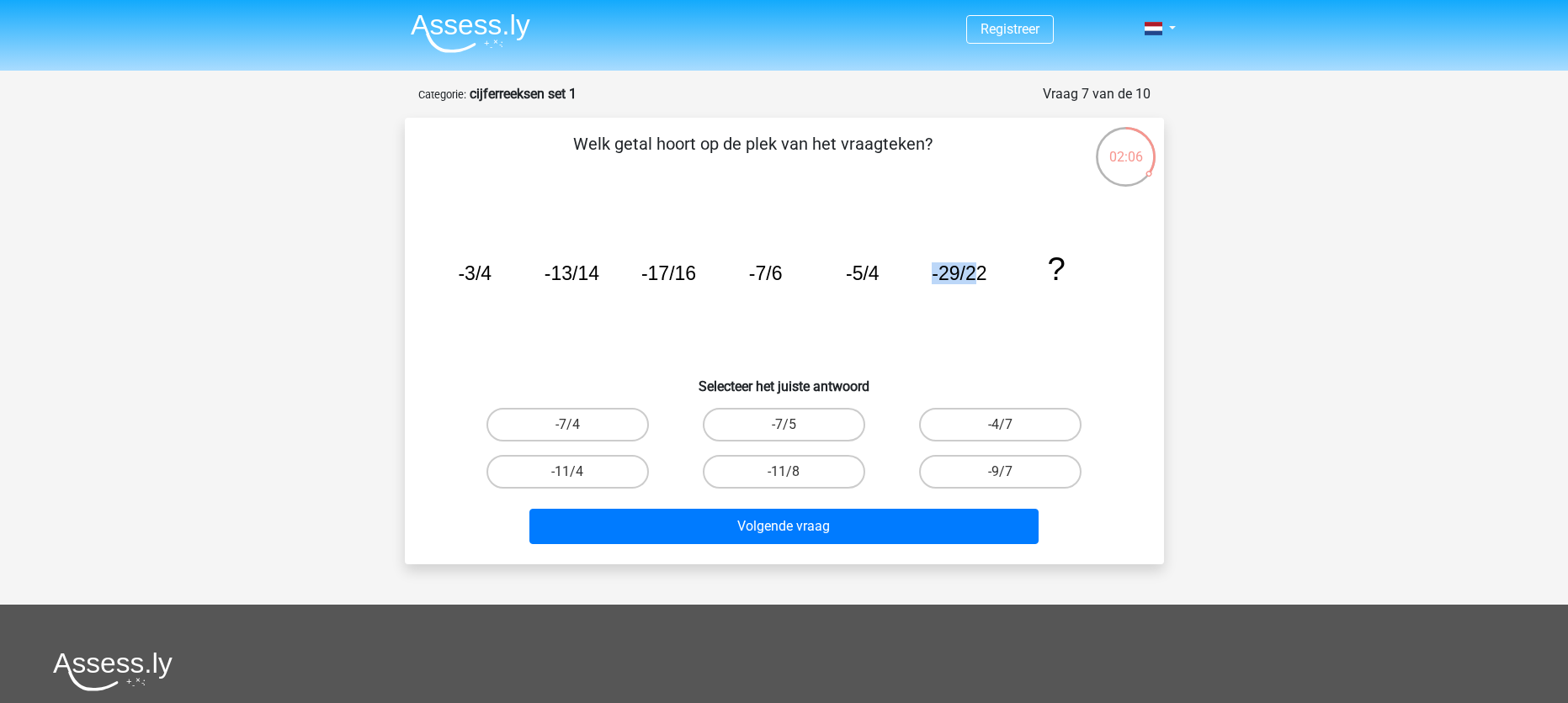
drag, startPoint x: 973, startPoint y: 264, endPoint x: 904, endPoint y: 271, distance: 69.4
click at [893, 266] on icon "image/svg+xml -3/4 -13/14 -17/16 -7/6 -5/4 -29/22 ?" at bounding box center [784, 280] width 678 height 170
click at [1012, 333] on icon "image/svg+xml -3/4 -13/14 -17/16 -7/6 -5/4 -29/22 ?" at bounding box center [784, 280] width 678 height 170
click at [591, 476] on label "-11/4" at bounding box center [567, 472] width 162 height 34
click at [578, 476] on input "-11/4" at bounding box center [572, 477] width 11 height 11
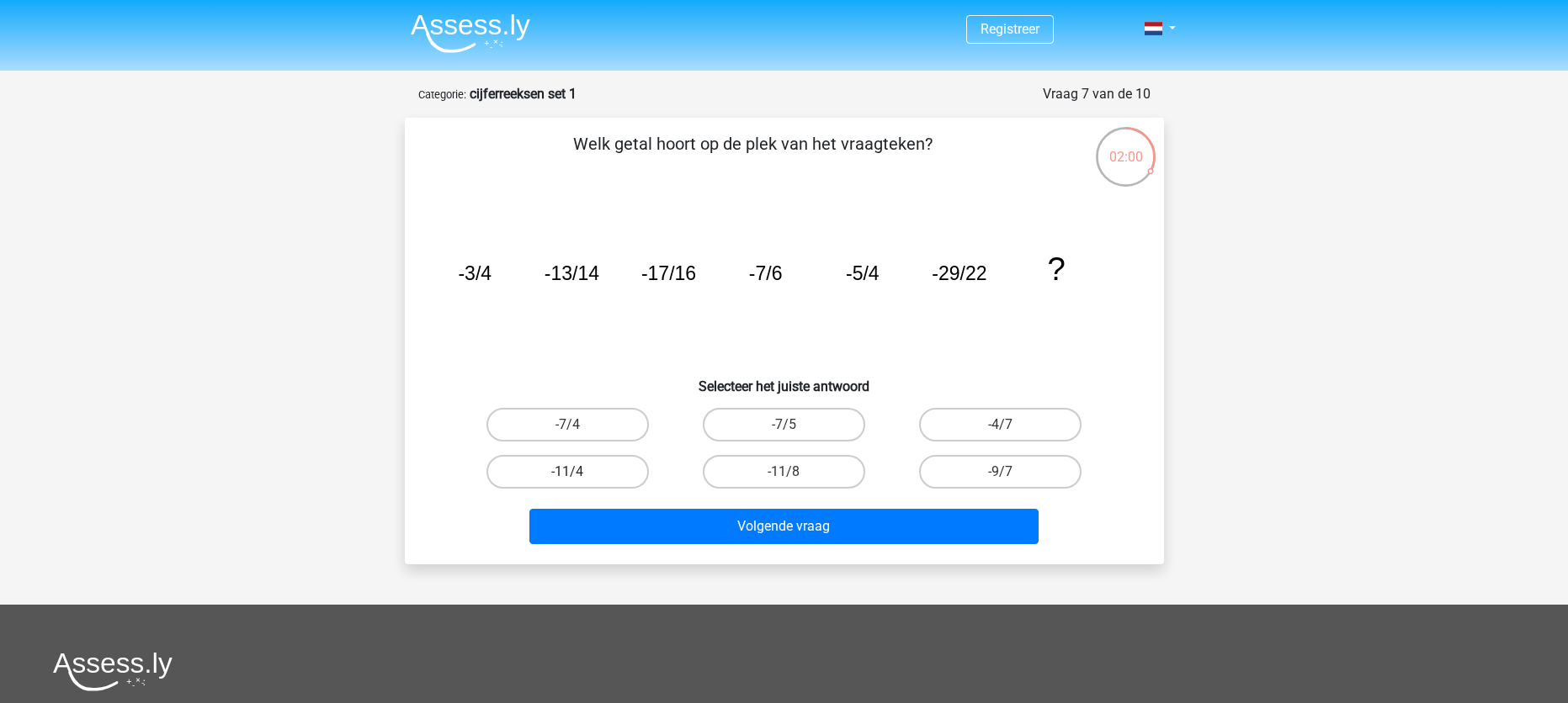
radio input "true"
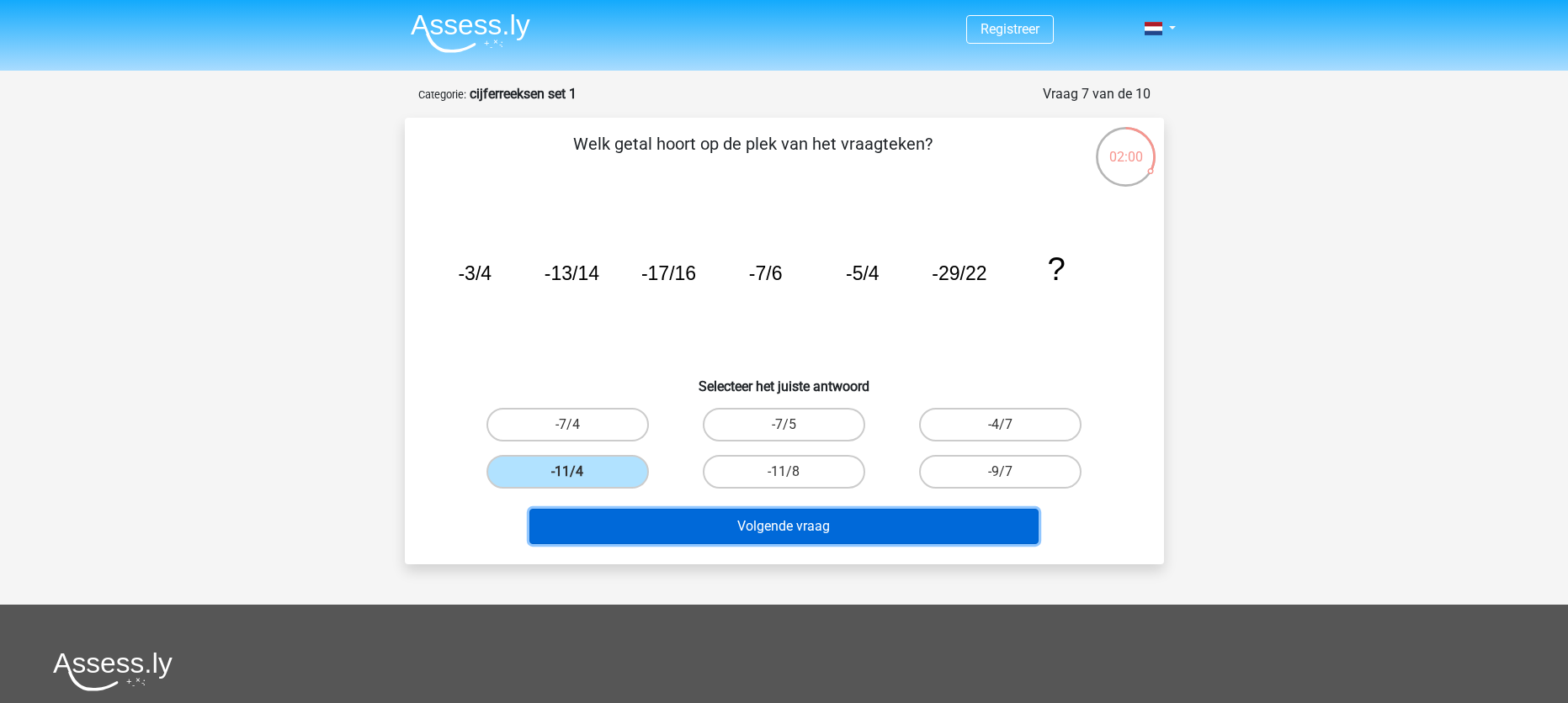
click at [750, 537] on button "Volgende vraag" at bounding box center [784, 527] width 509 height 36
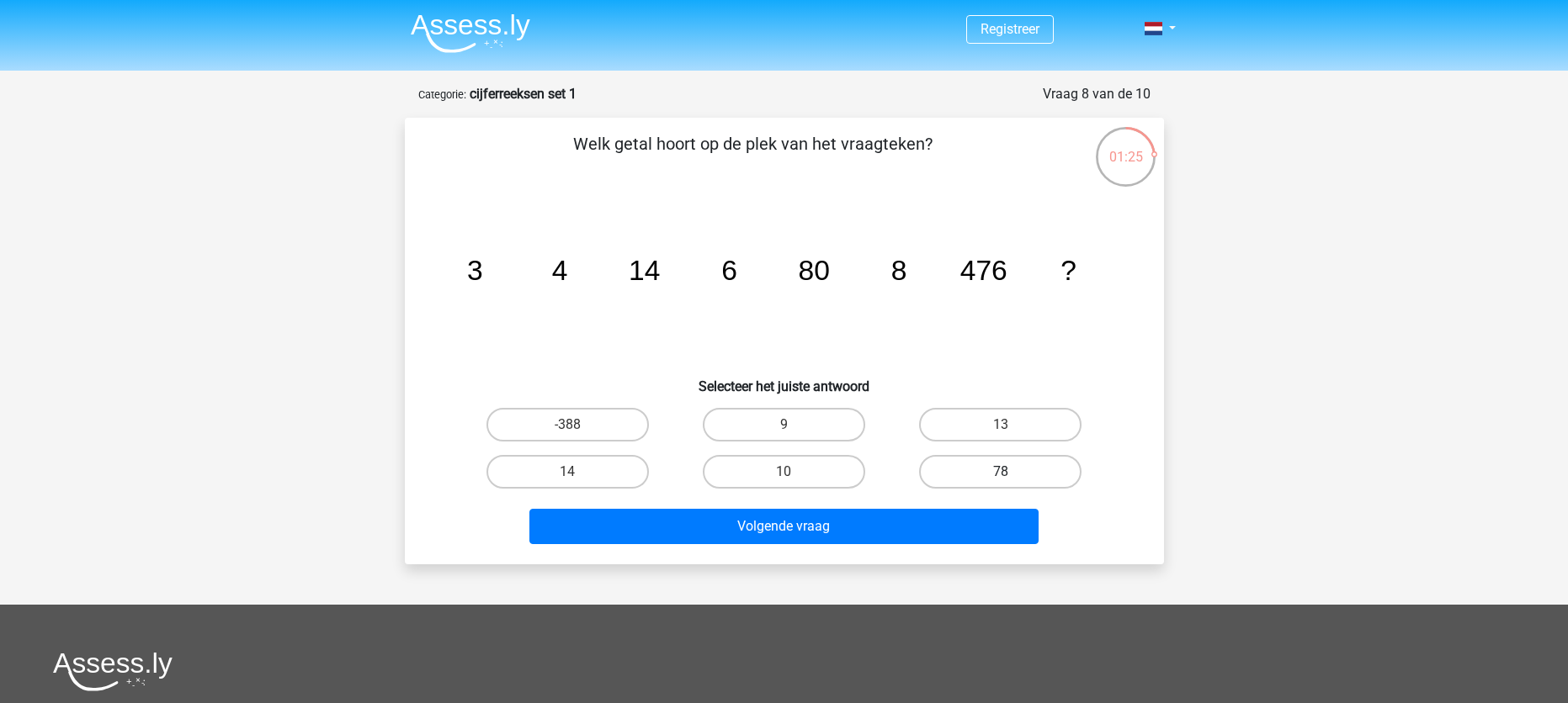
click at [986, 465] on label "78" at bounding box center [1000, 472] width 162 height 34
click at [1000, 471] on input "78" at bounding box center [1005, 477] width 11 height 11
radio input "true"
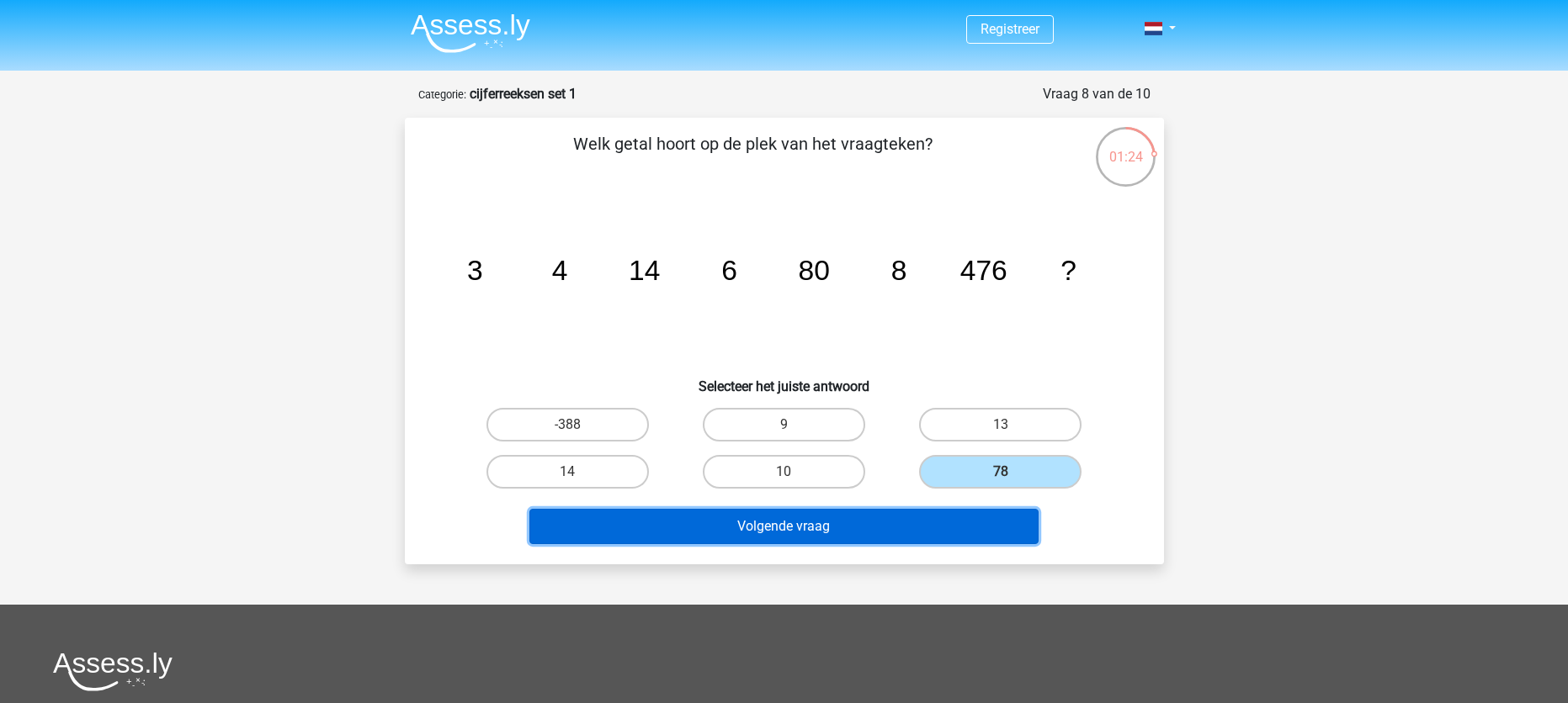
click at [941, 528] on button "Volgende vraag" at bounding box center [784, 527] width 509 height 36
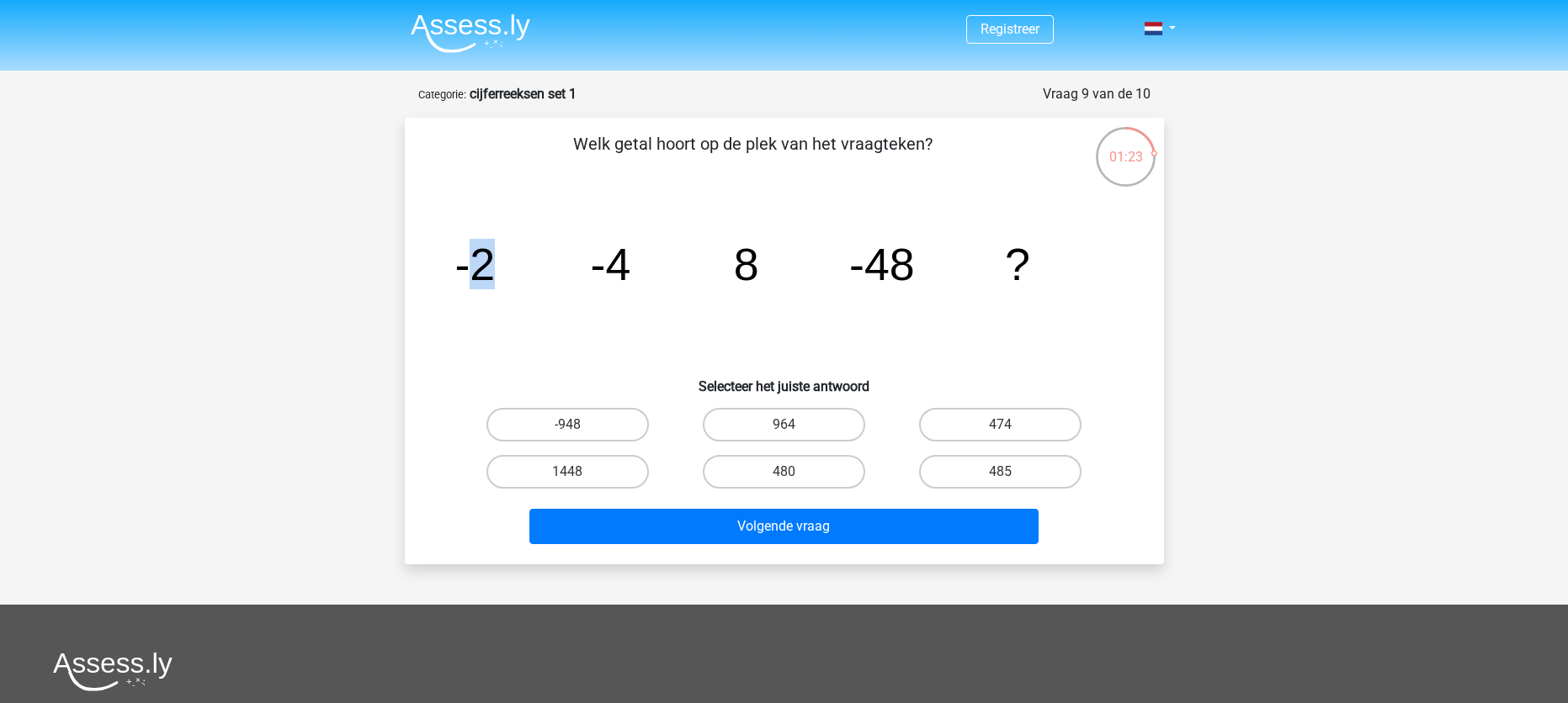
drag, startPoint x: 463, startPoint y: 257, endPoint x: 536, endPoint y: 263, distance: 73.2
click at [536, 263] on icon "image/svg+xml -2 -4 8 -48 ?" at bounding box center [784, 280] width 678 height 170
click at [610, 267] on tspan "-4" at bounding box center [610, 265] width 41 height 51
drag, startPoint x: 646, startPoint y: 272, endPoint x: 594, endPoint y: 269, distance: 52.1
click at [594, 269] on icon "image/svg+xml -2 -4 8 -48 ?" at bounding box center [784, 280] width 678 height 170
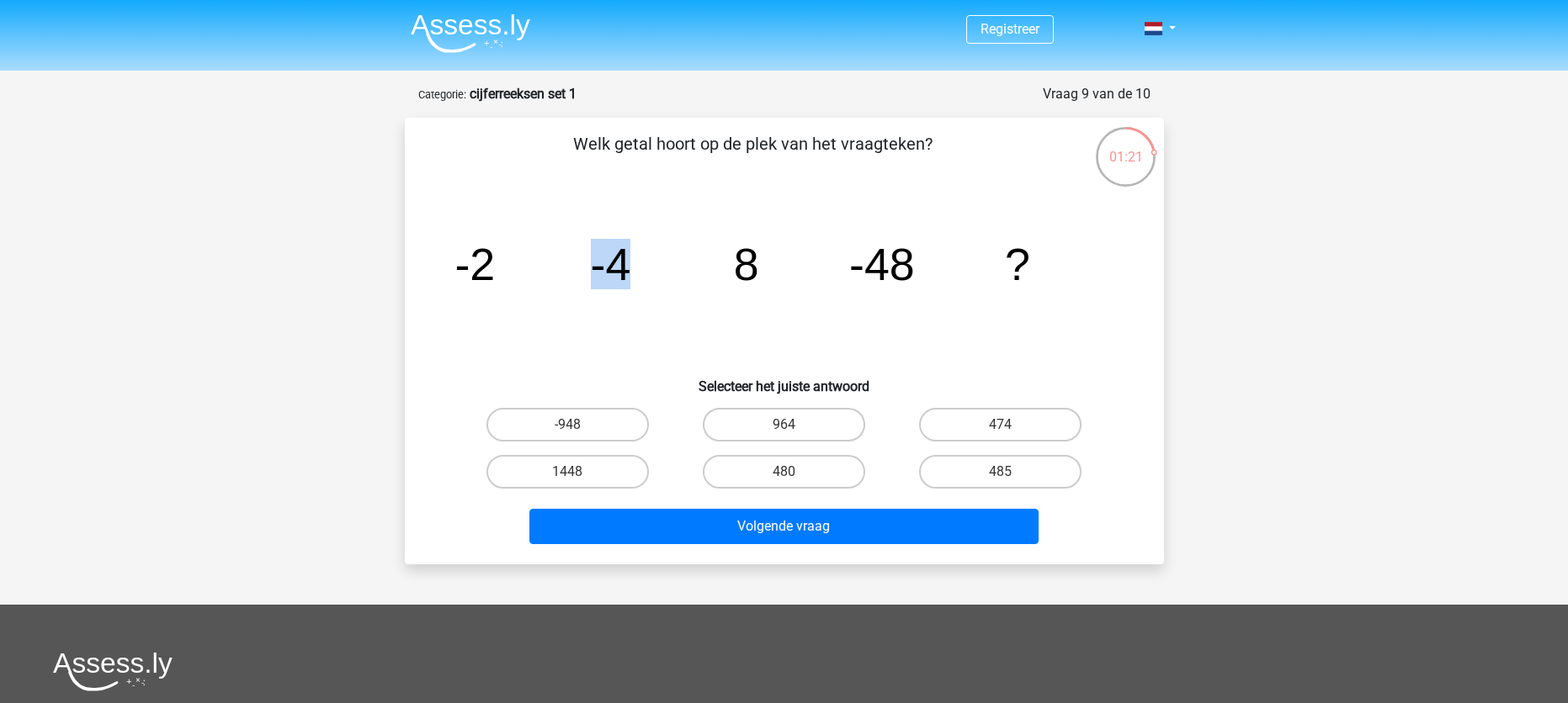
click at [595, 306] on icon "image/svg+xml -2 -4 8 -48 ?" at bounding box center [784, 280] width 678 height 170
click at [660, 280] on icon "image/svg+xml -2 -4 8 -48 ?" at bounding box center [784, 280] width 678 height 170
click at [795, 465] on label "480" at bounding box center [783, 472] width 162 height 34
click at [794, 471] on input "480" at bounding box center [788, 477] width 11 height 11
radio input "true"
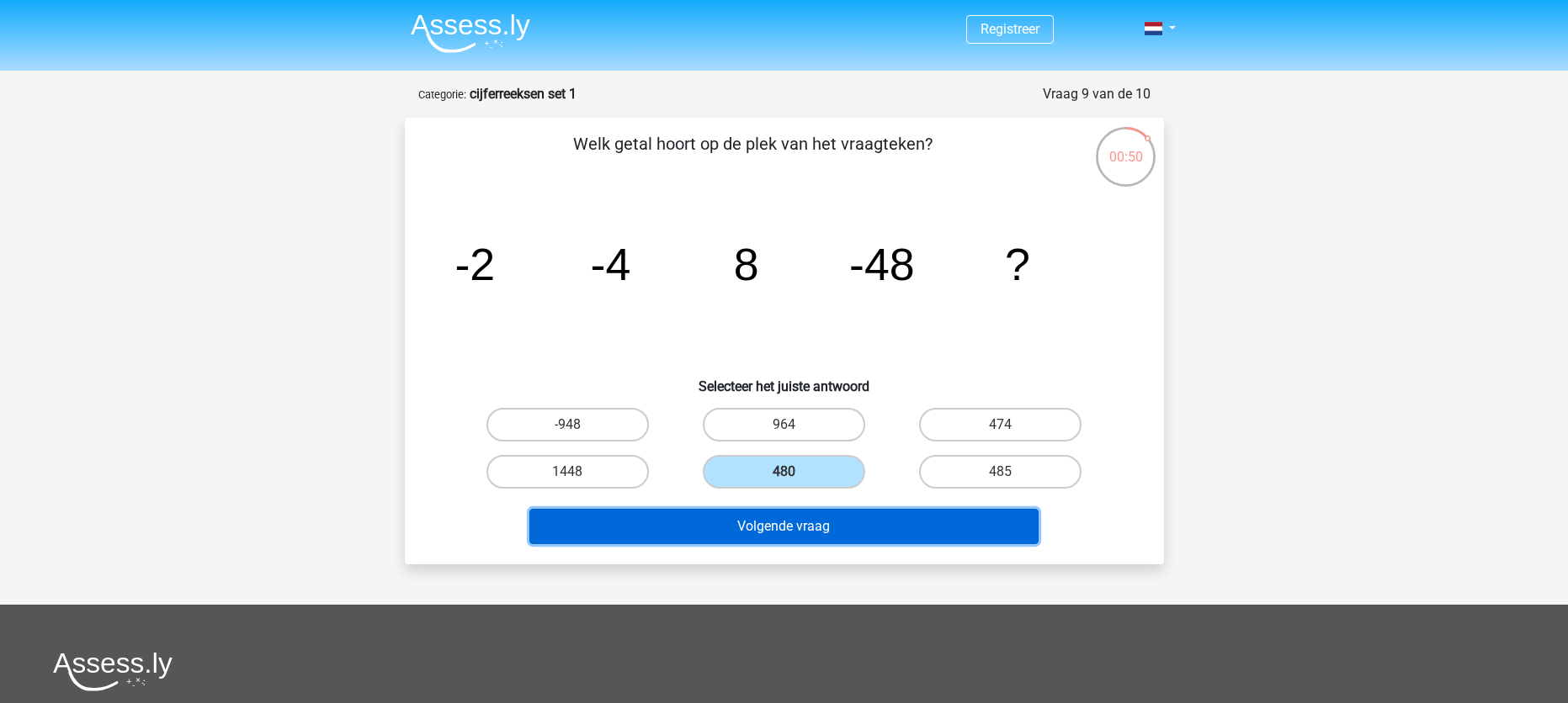
click at [820, 520] on button "Volgende vraag" at bounding box center [784, 527] width 509 height 36
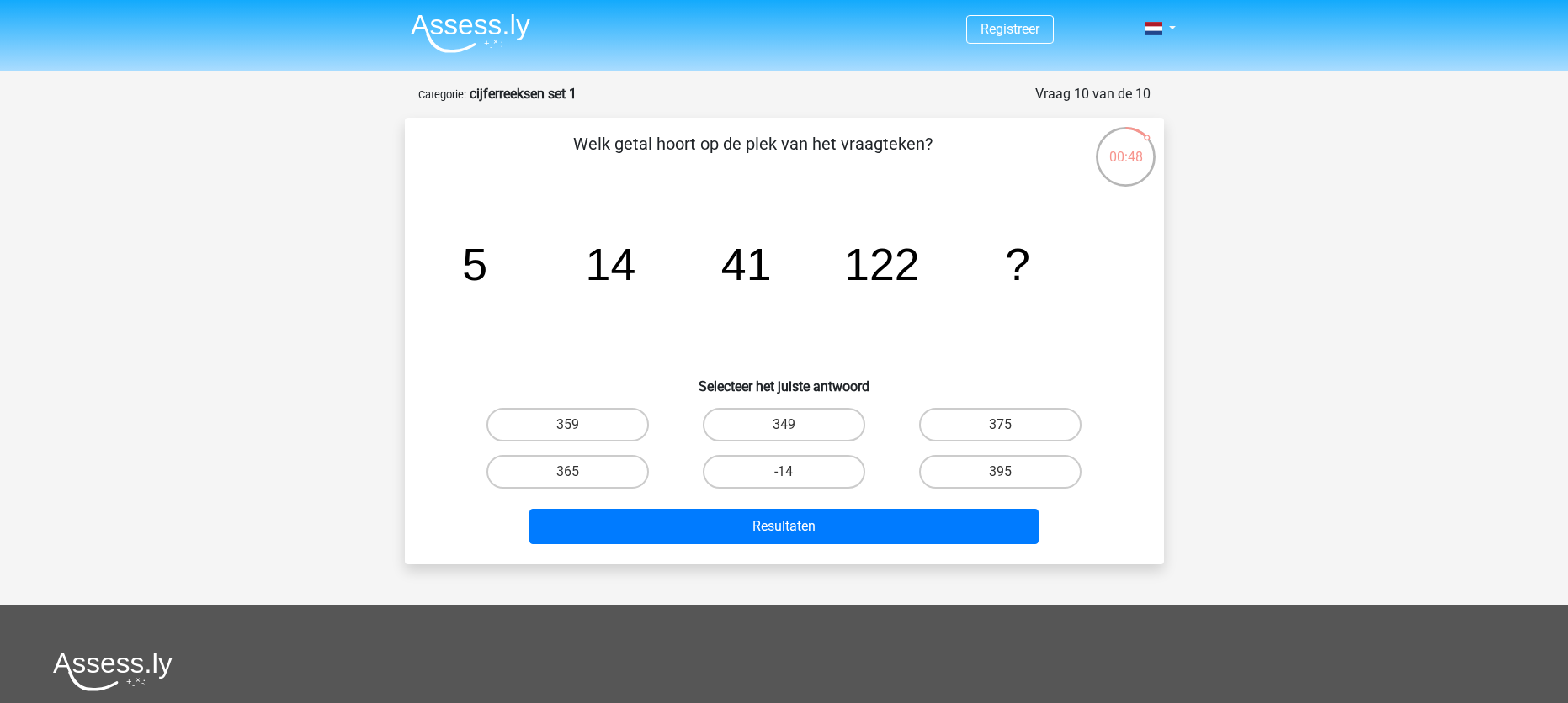
drag, startPoint x: 479, startPoint y: 269, endPoint x: 596, endPoint y: 281, distance: 117.6
click at [596, 281] on g "5 14 41 122 ?" at bounding box center [745, 265] width 568 height 51
drag, startPoint x: 791, startPoint y: 269, endPoint x: 781, endPoint y: 269, distance: 10.0
click at [781, 269] on icon "image/svg+xml 5 14 41 122 ?" at bounding box center [784, 280] width 678 height 170
click at [563, 290] on icon "image/svg+xml 5 14 41 122 ?" at bounding box center [784, 280] width 678 height 170
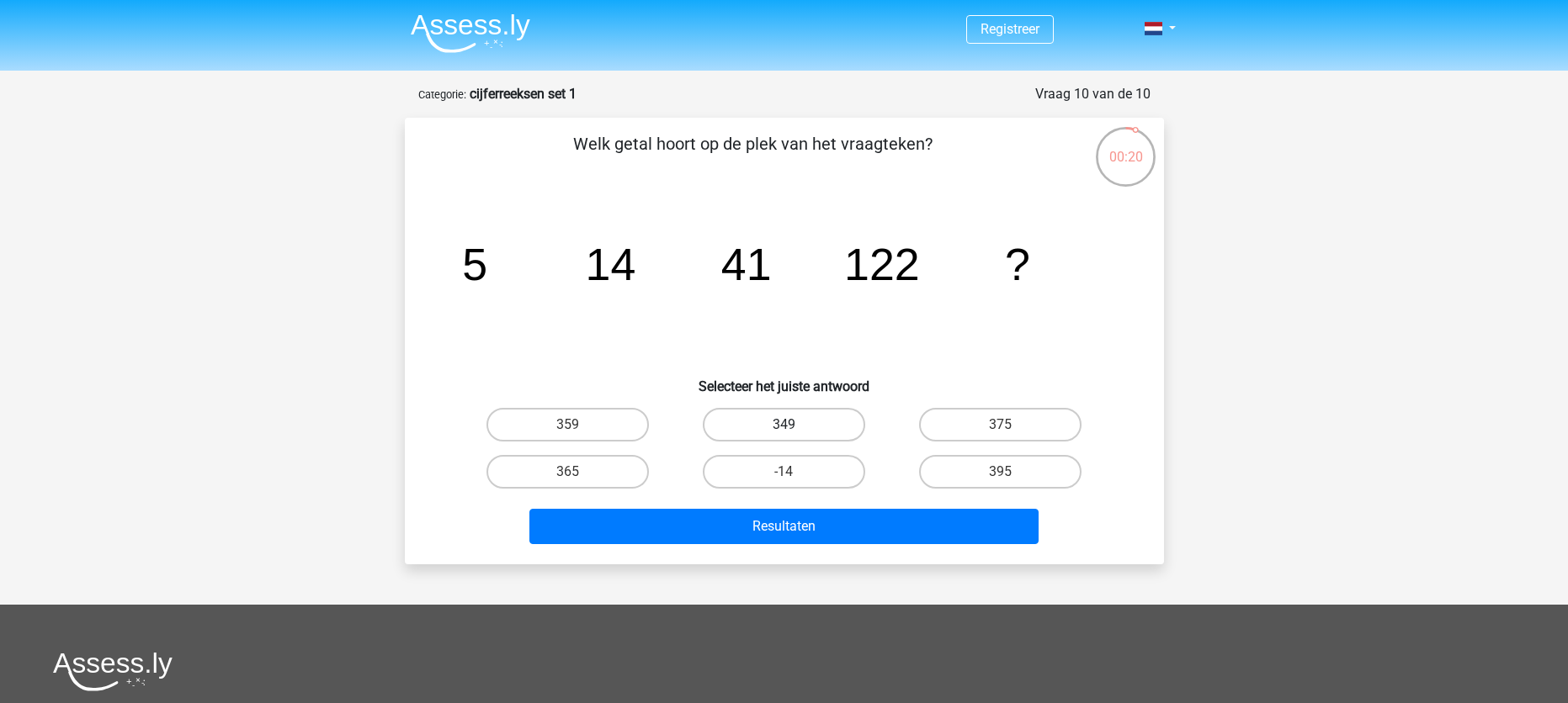
click at [763, 424] on label "349" at bounding box center [783, 425] width 162 height 34
click at [783, 425] on input "349" at bounding box center [788, 430] width 11 height 11
radio input "true"
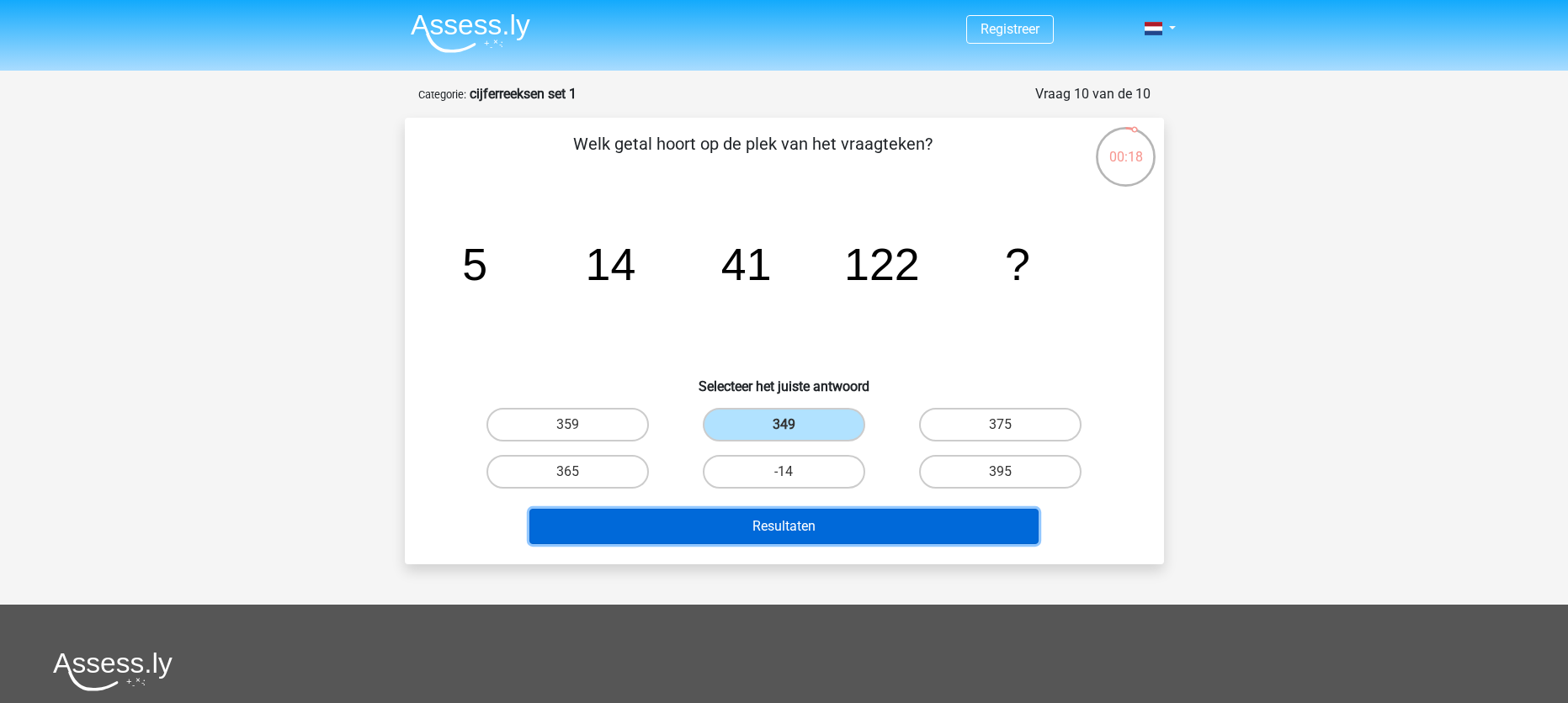
click at [843, 522] on button "Resultaten" at bounding box center [784, 527] width 509 height 36
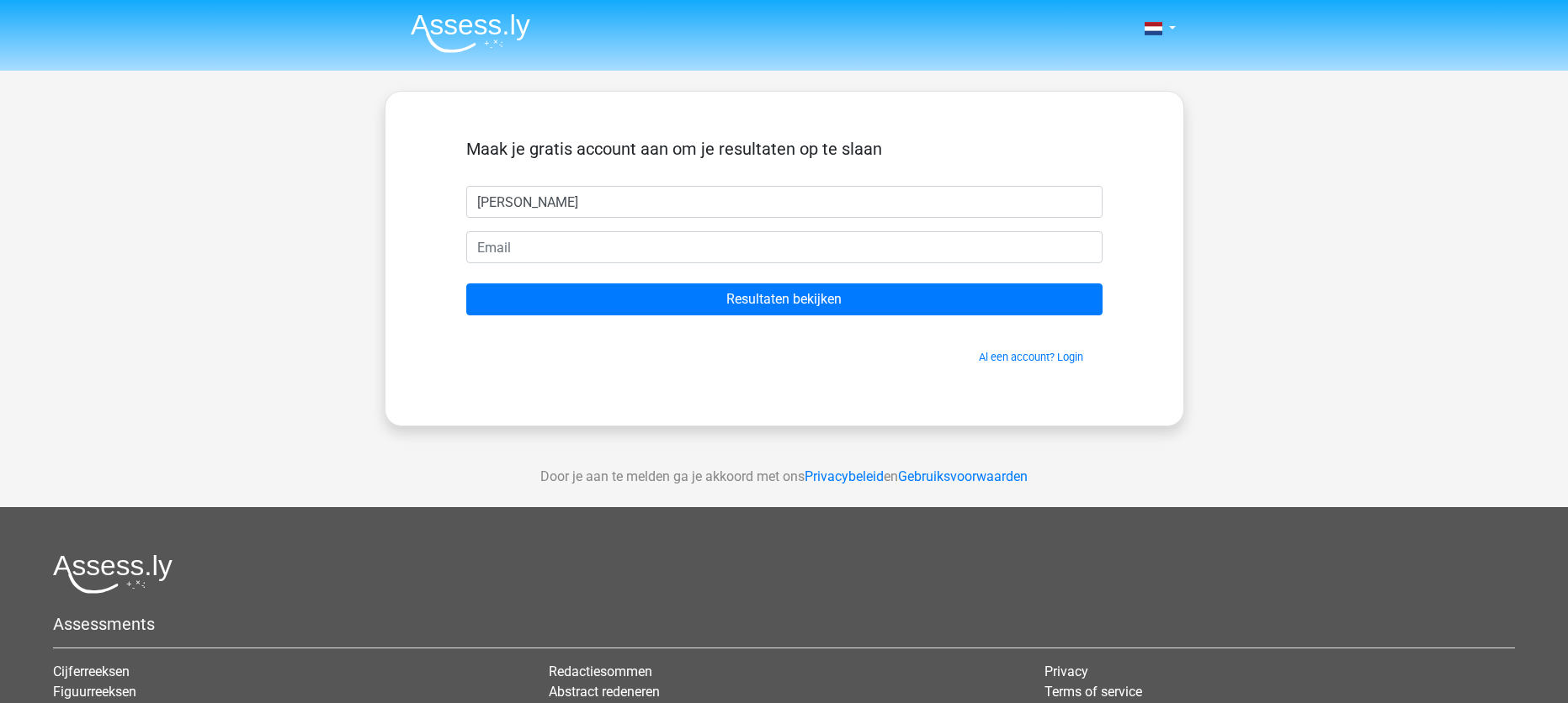
type input "[PERSON_NAME]"
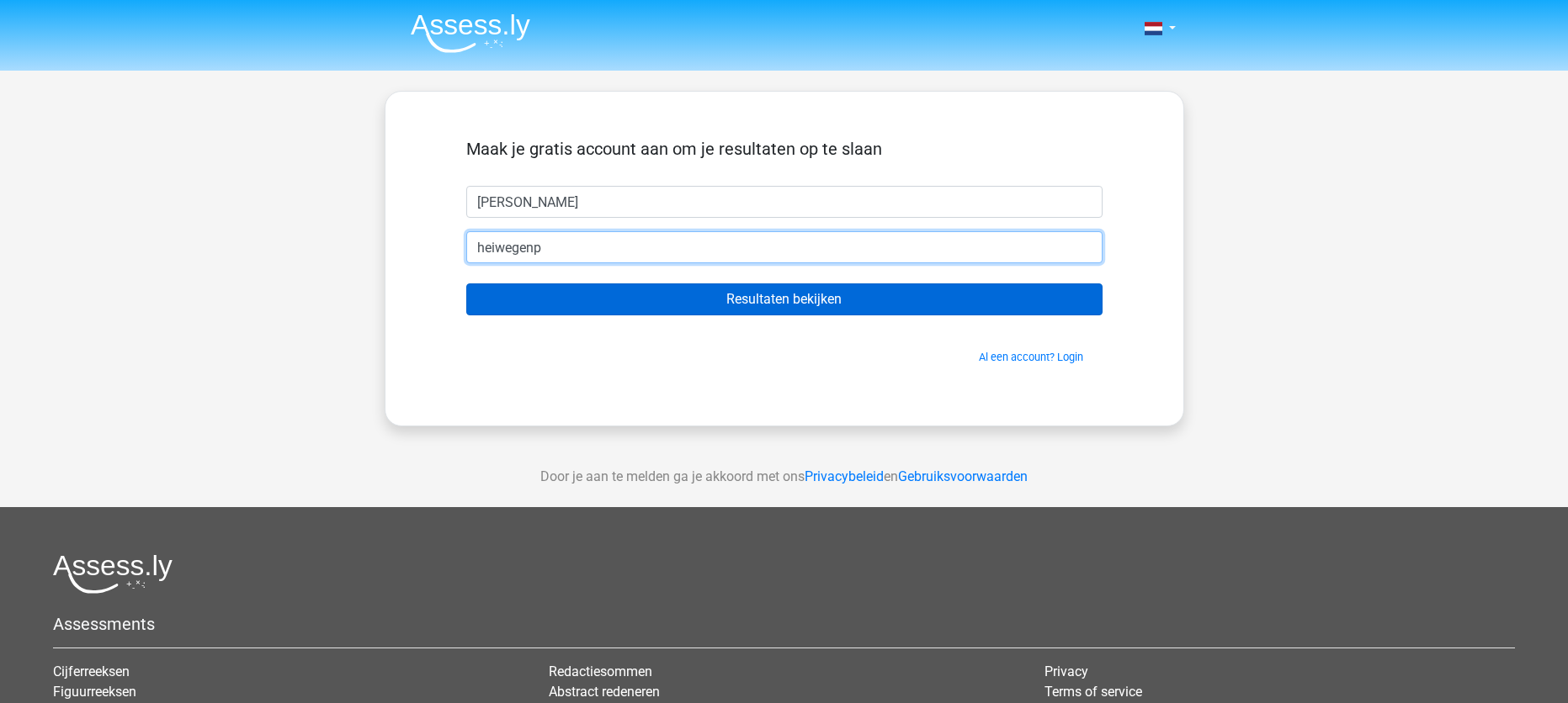
type input "[EMAIL_ADDRESS][DOMAIN_NAME]"
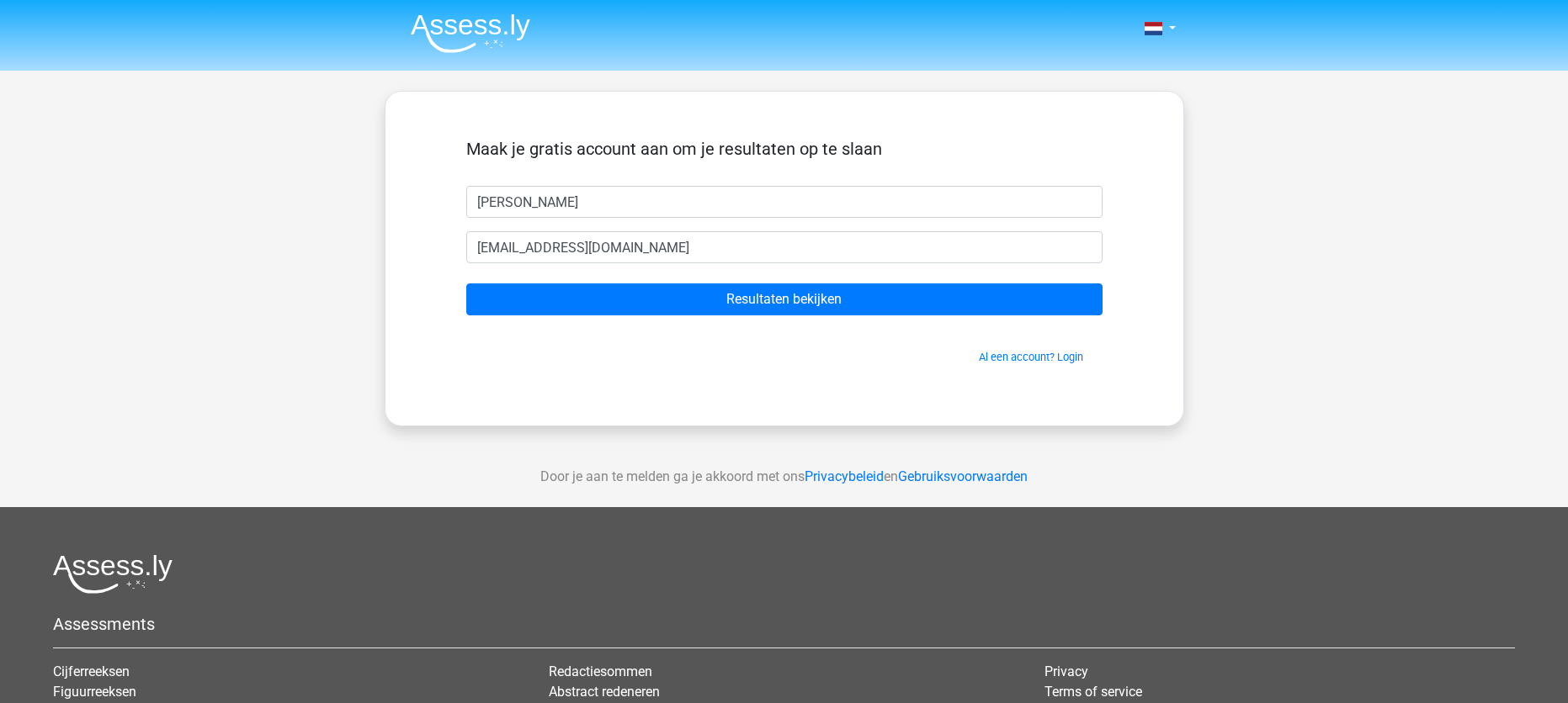
click at [669, 317] on form "Maak je gratis account aan om je resultaten op te slaan [PERSON_NAME] [EMAIL_AD…" at bounding box center [784, 252] width 636 height 226
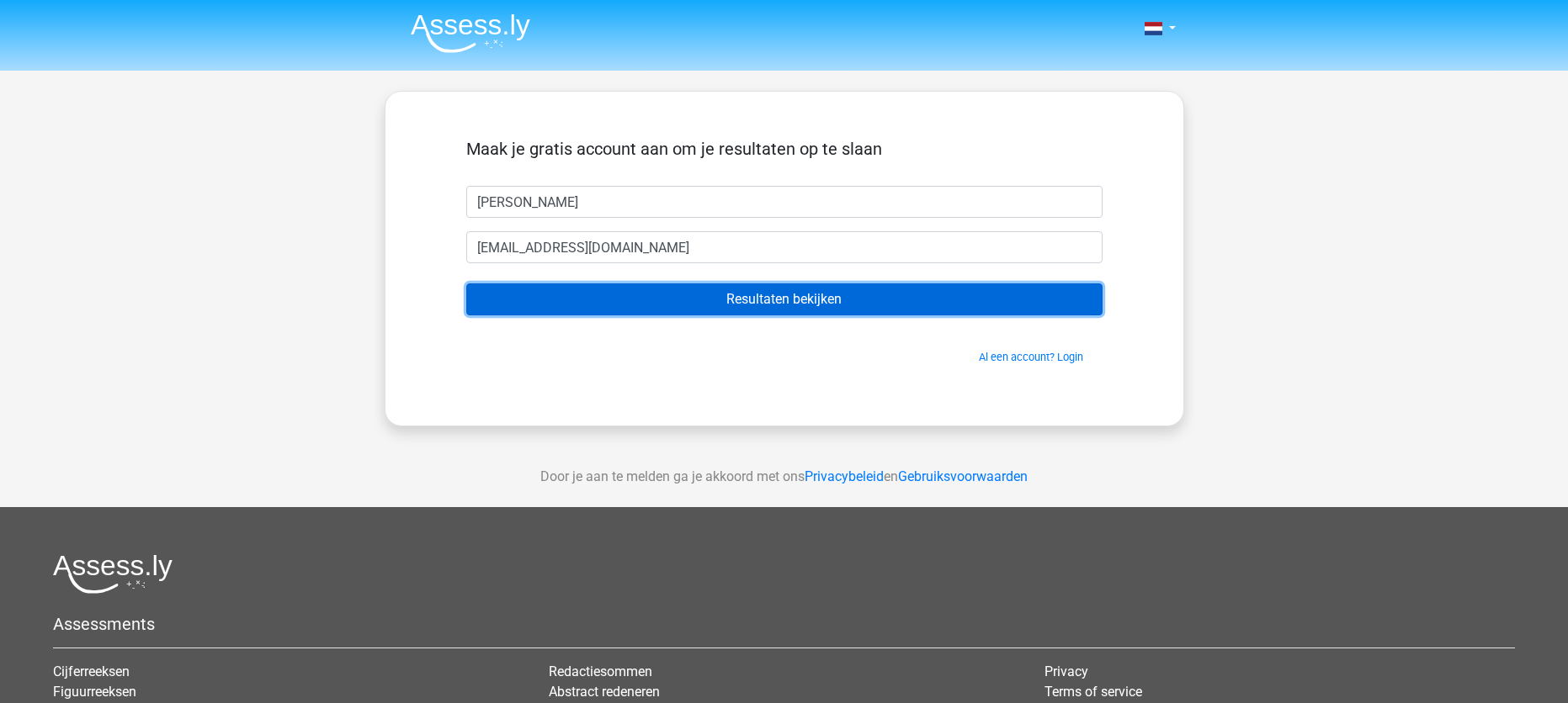
click at [682, 303] on input "Resultaten bekijken" at bounding box center [784, 299] width 636 height 32
